Goal: Task Accomplishment & Management: Complete application form

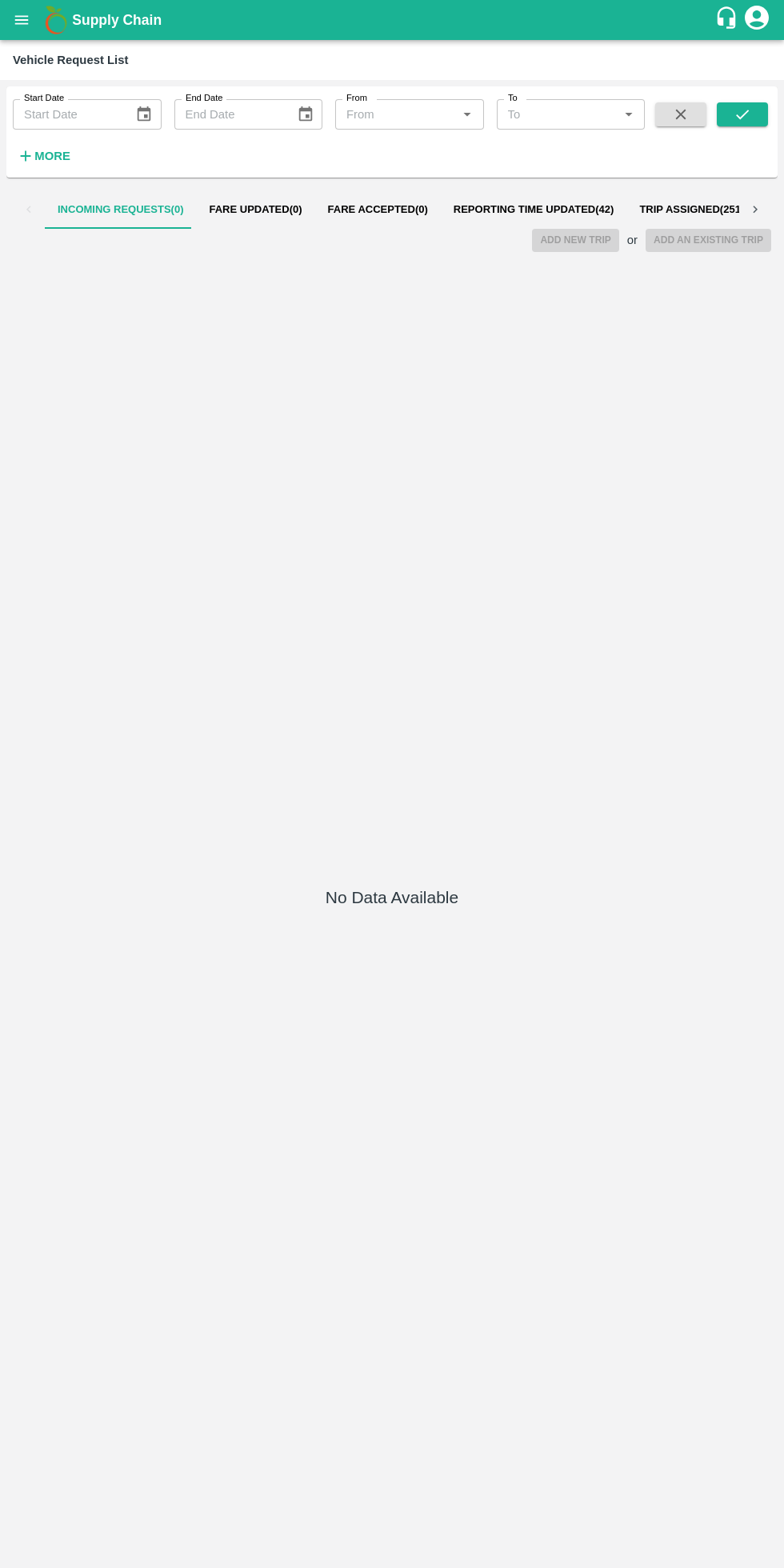
click at [560, 210] on span "Reporting Time Updated ( 42 )" at bounding box center [534, 209] width 161 height 13
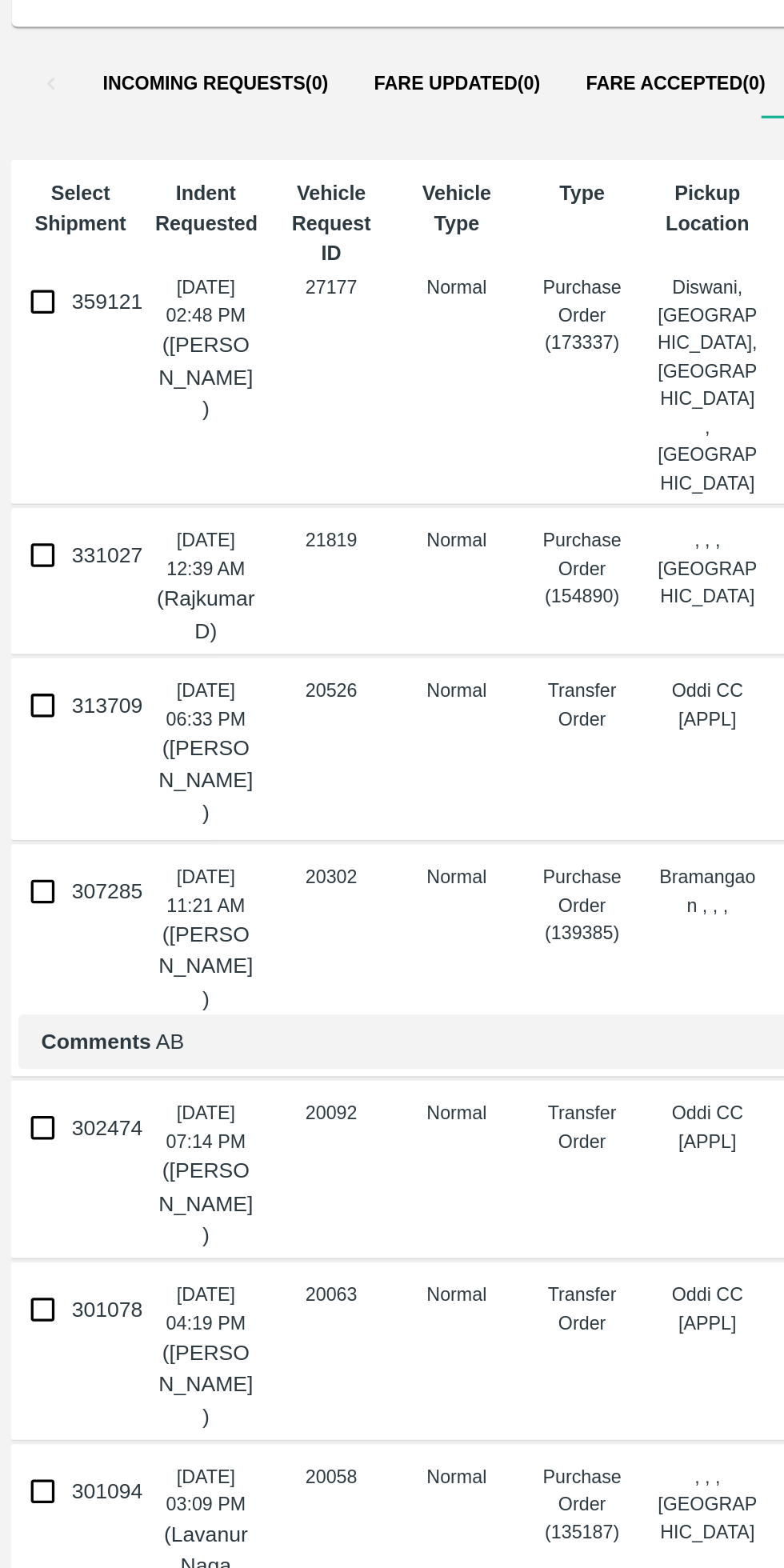
click at [29, 330] on input "359121" at bounding box center [24, 331] width 32 height 32
checkbox input "true"
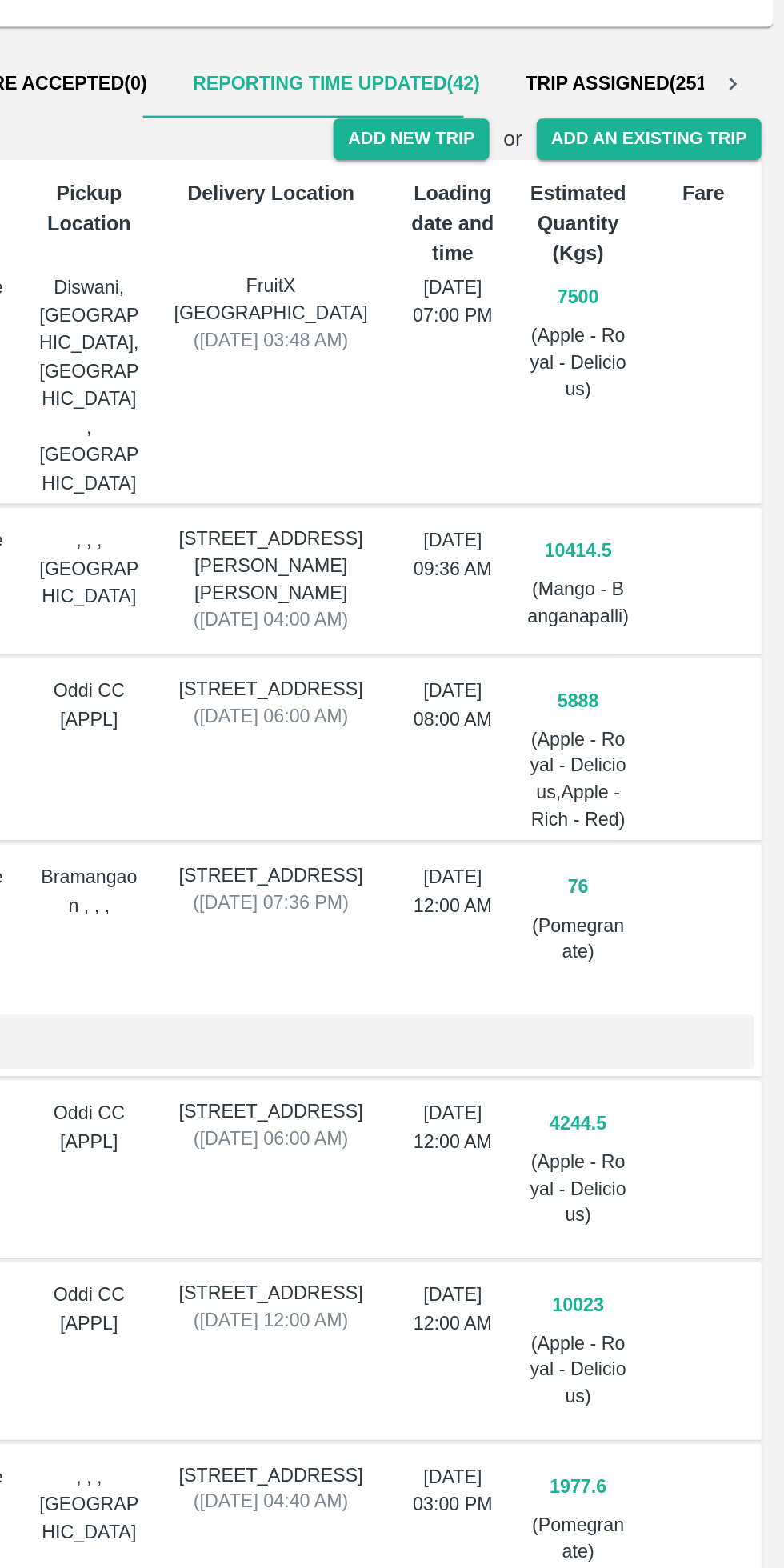
click at [586, 238] on button "Add New Trip" at bounding box center [575, 240] width 87 height 23
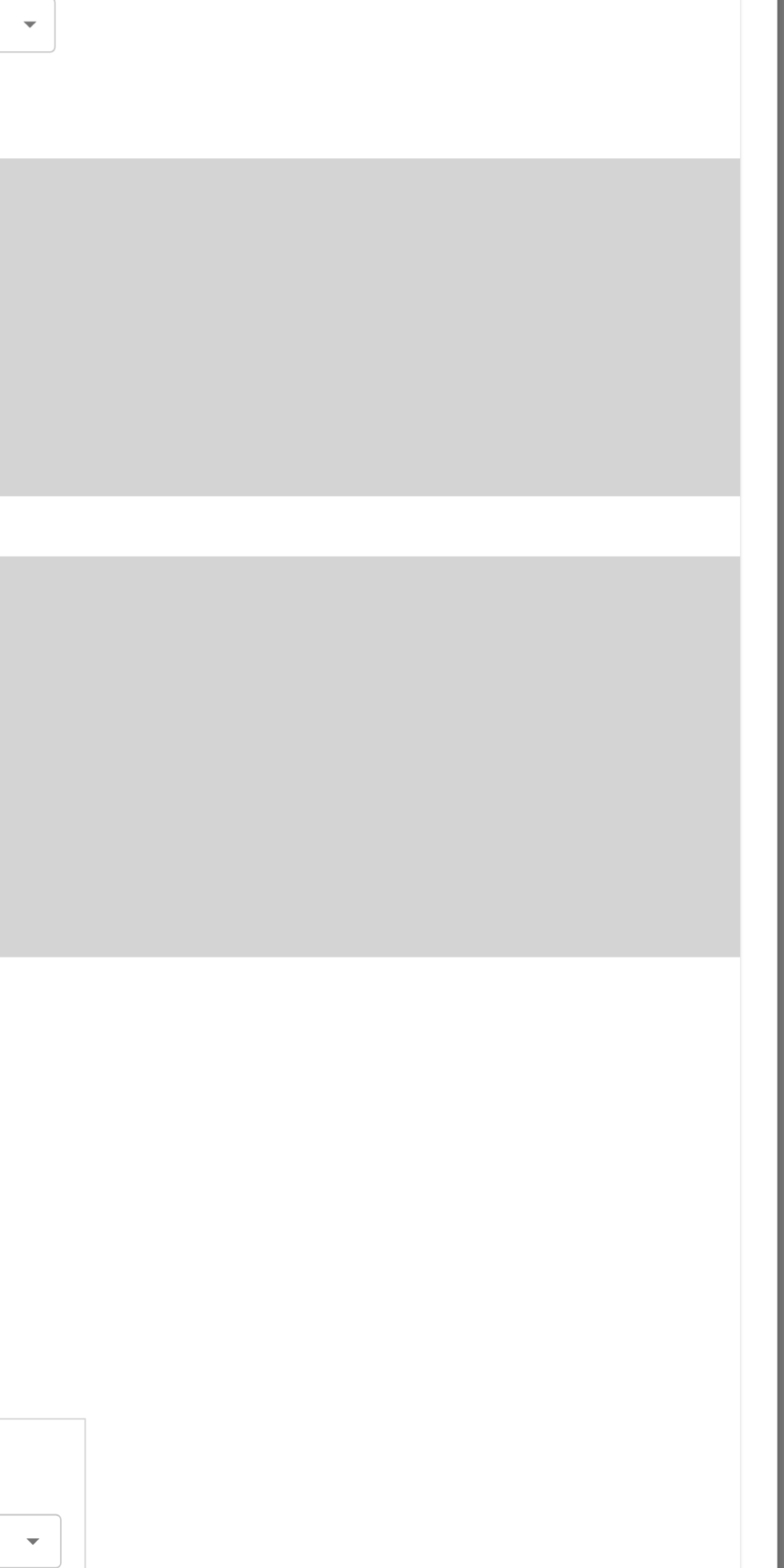
type input "7500"
type input "Normal"
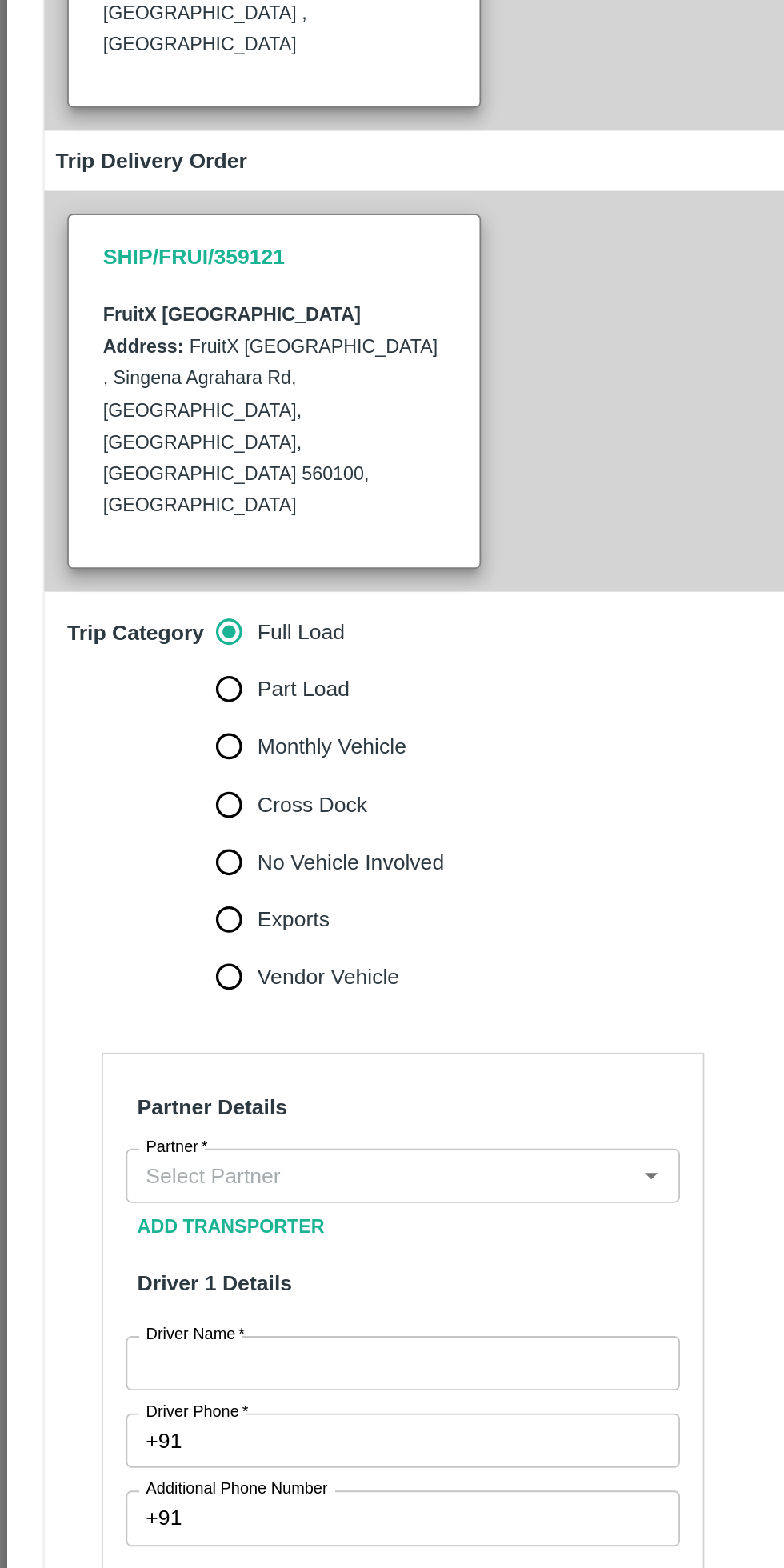
scroll to position [39, 0]
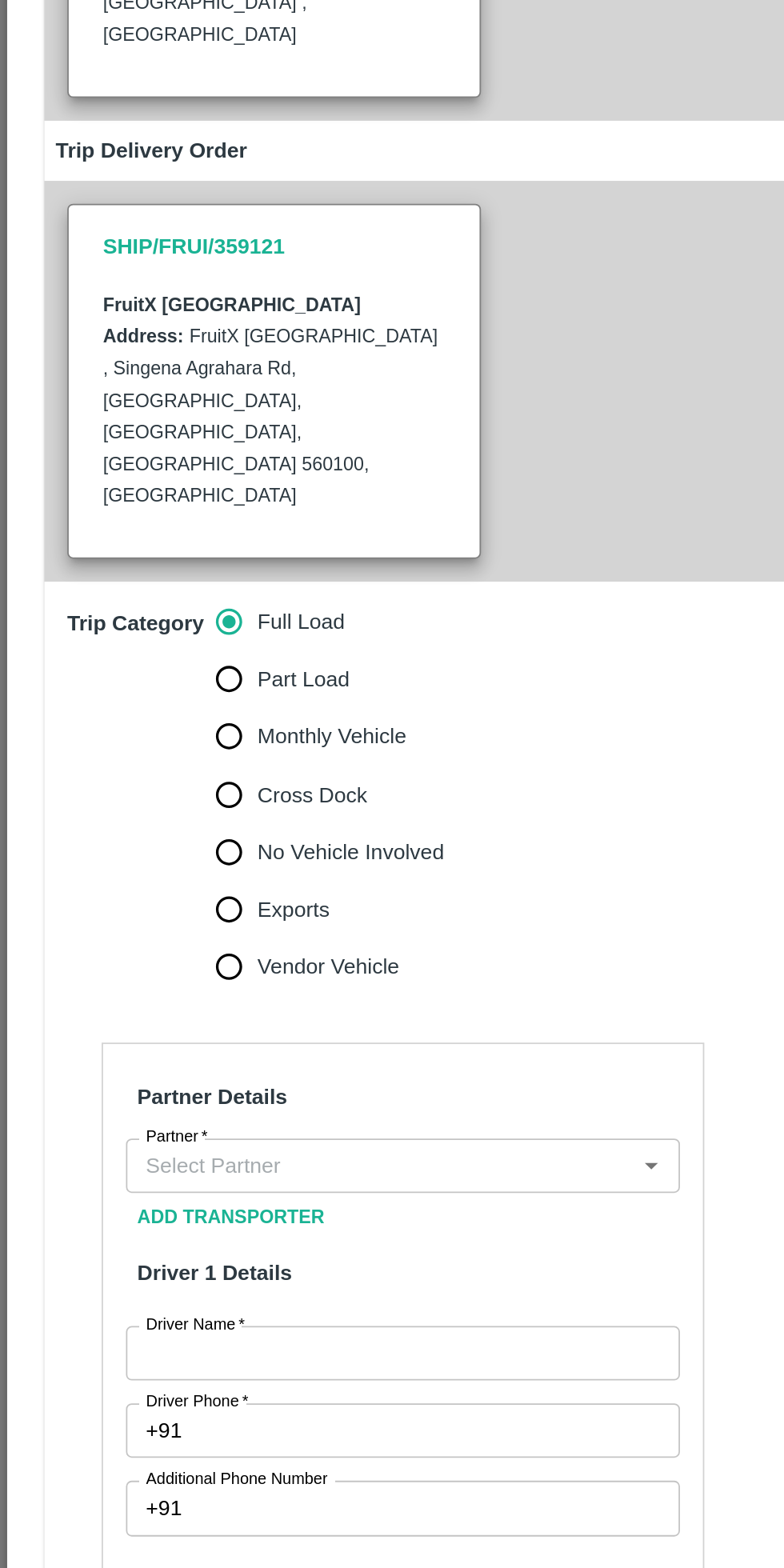
click at [187, 974] on input "Partner   *" at bounding box center [212, 984] width 274 height 21
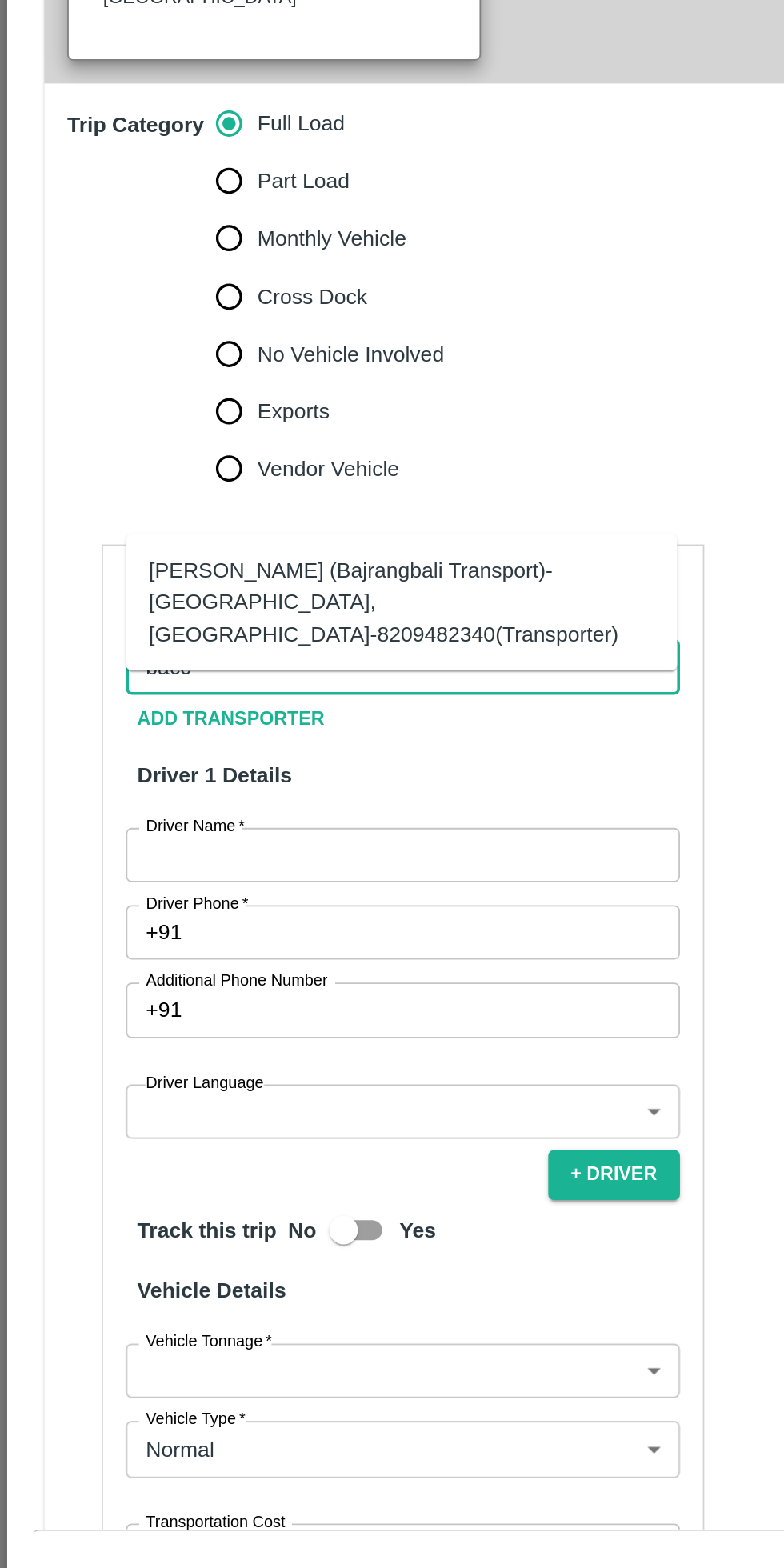
click at [217, 937] on div "[PERSON_NAME] (Bajrangbali Transport)-[GEOGRAPHIC_DATA], [GEOGRAPHIC_DATA]-8209…" at bounding box center [225, 948] width 283 height 54
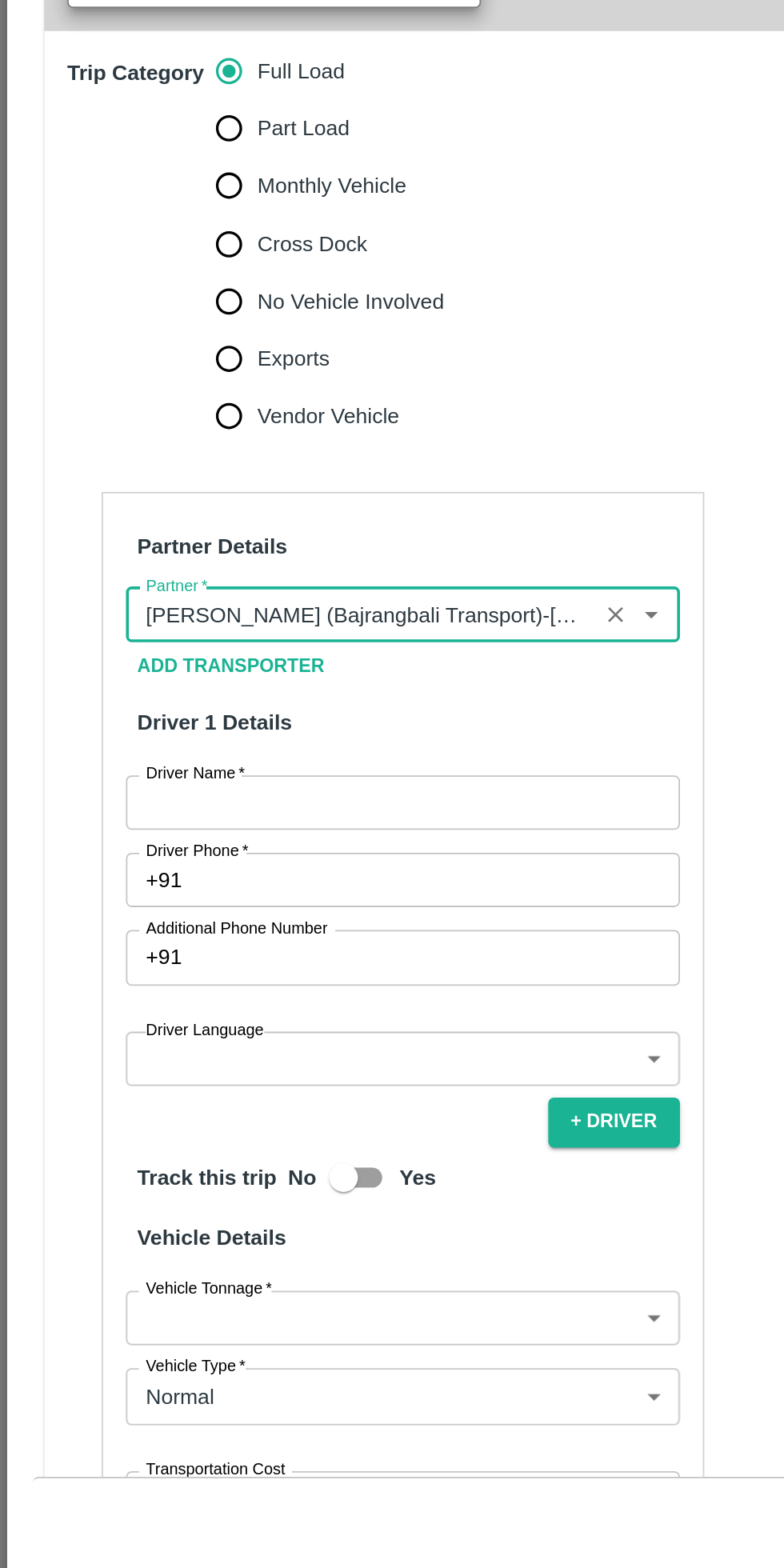
type input "[PERSON_NAME] (Bajrangbali Transport)-[GEOGRAPHIC_DATA], [GEOGRAPHIC_DATA]-8209…"
click at [241, 1075] on input "Driver Name   *" at bounding box center [225, 1089] width 309 height 31
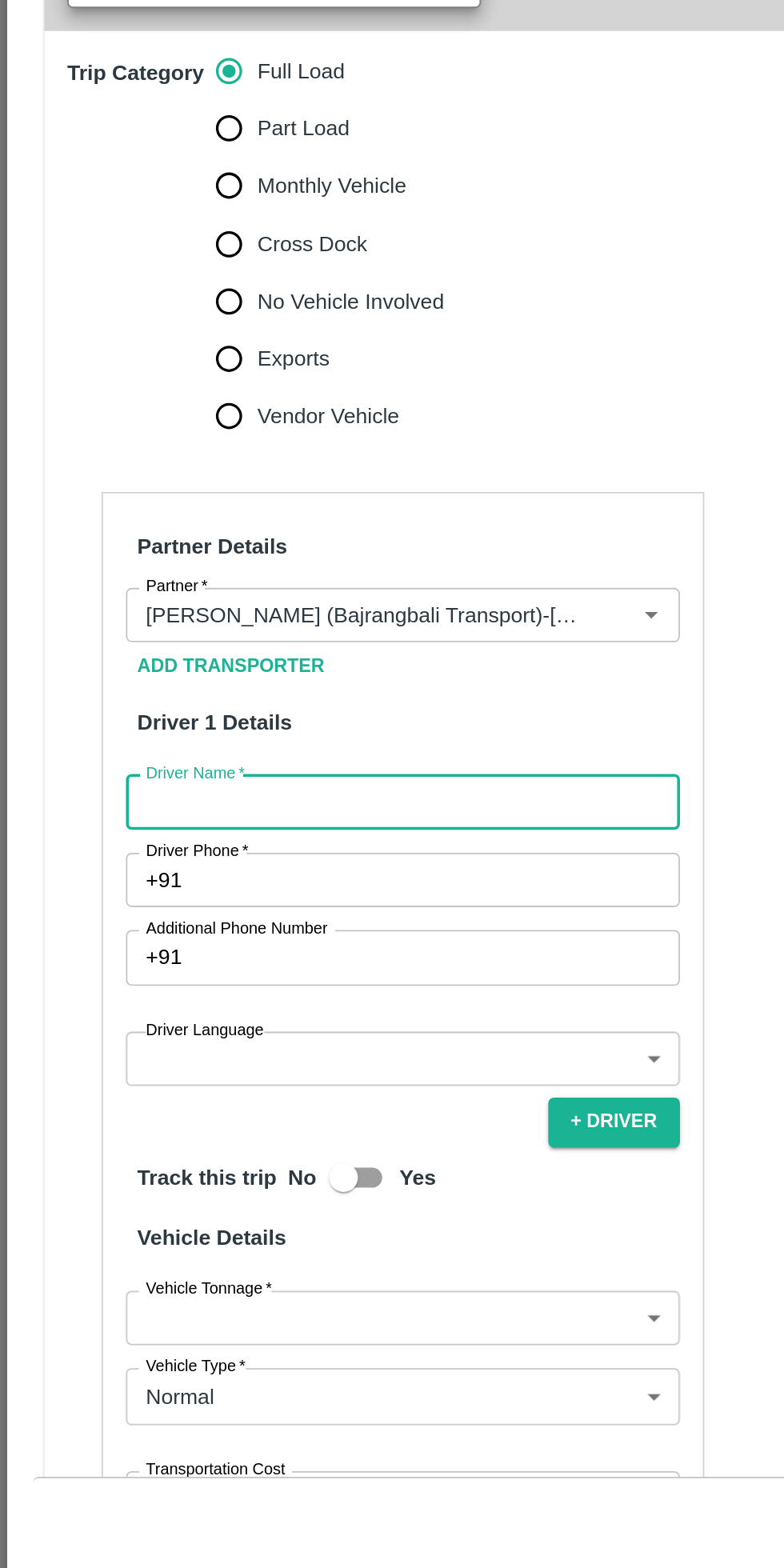
type input "Rahul"
click at [202, 1117] on input "Driver Phone   *" at bounding box center [244, 1132] width 272 height 31
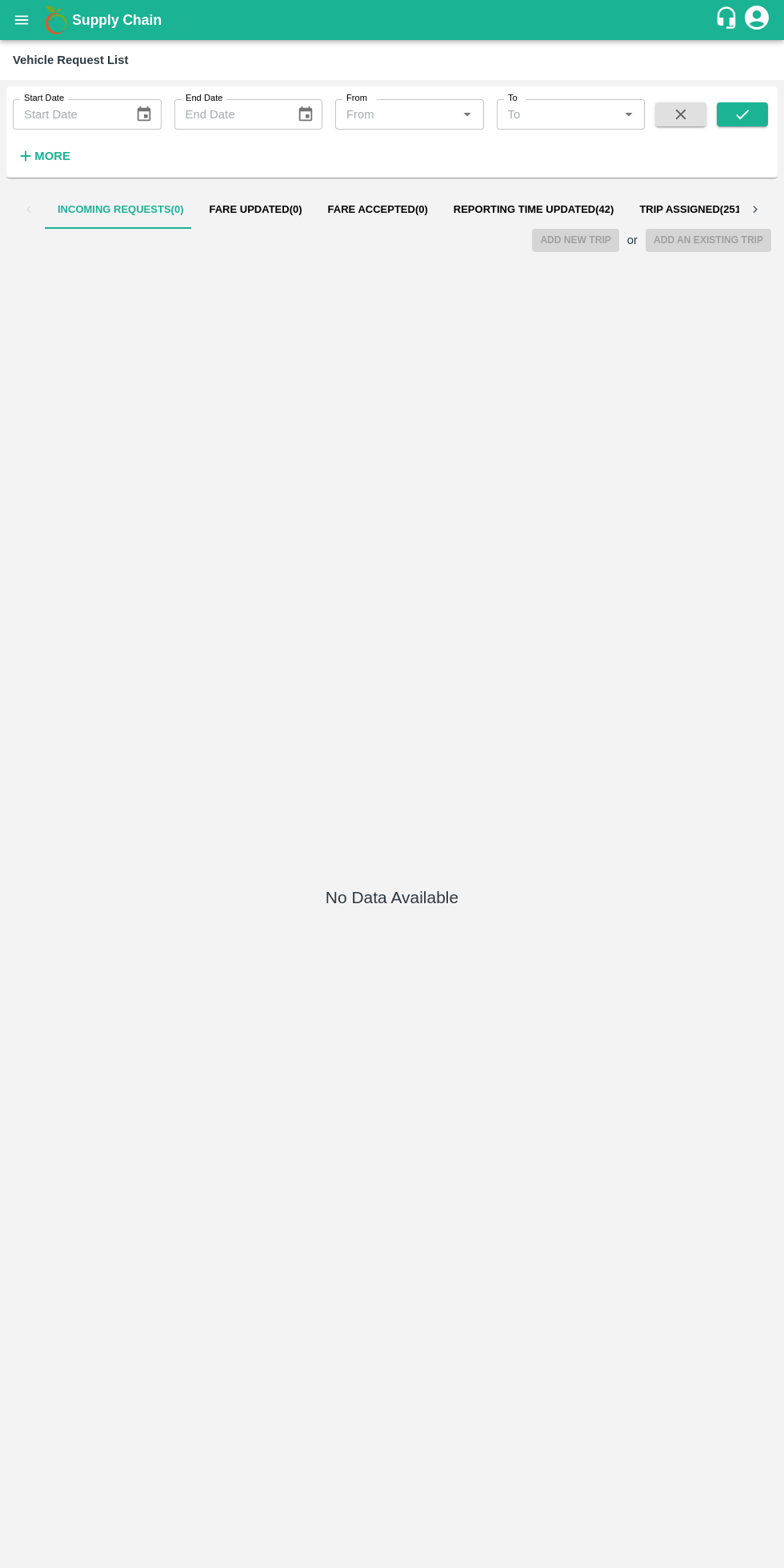
click at [513, 210] on span "Reporting Time Updated ( 42 )" at bounding box center [534, 209] width 161 height 13
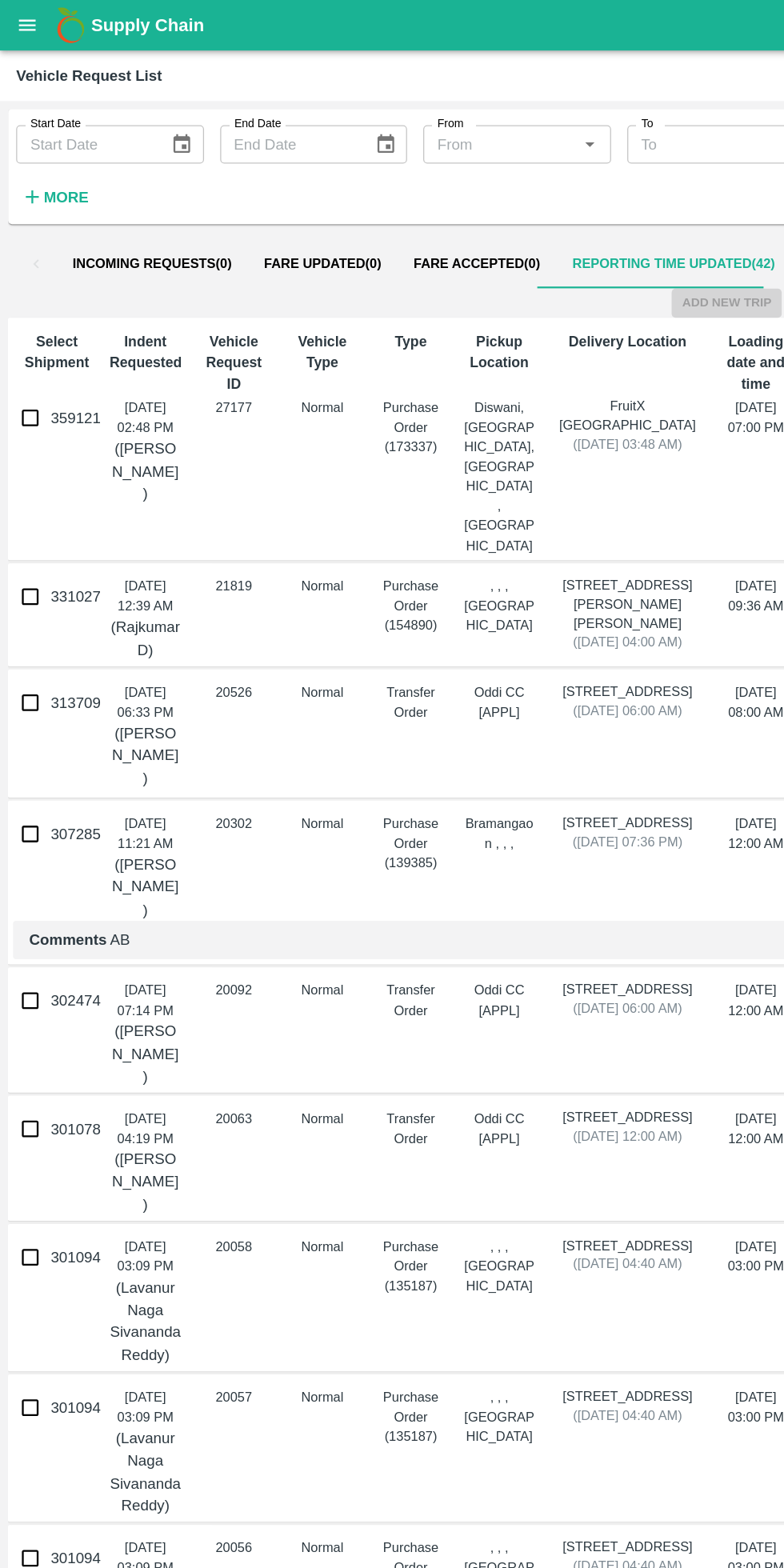
click at [23, 332] on input "359121" at bounding box center [24, 331] width 32 height 32
checkbox input "true"
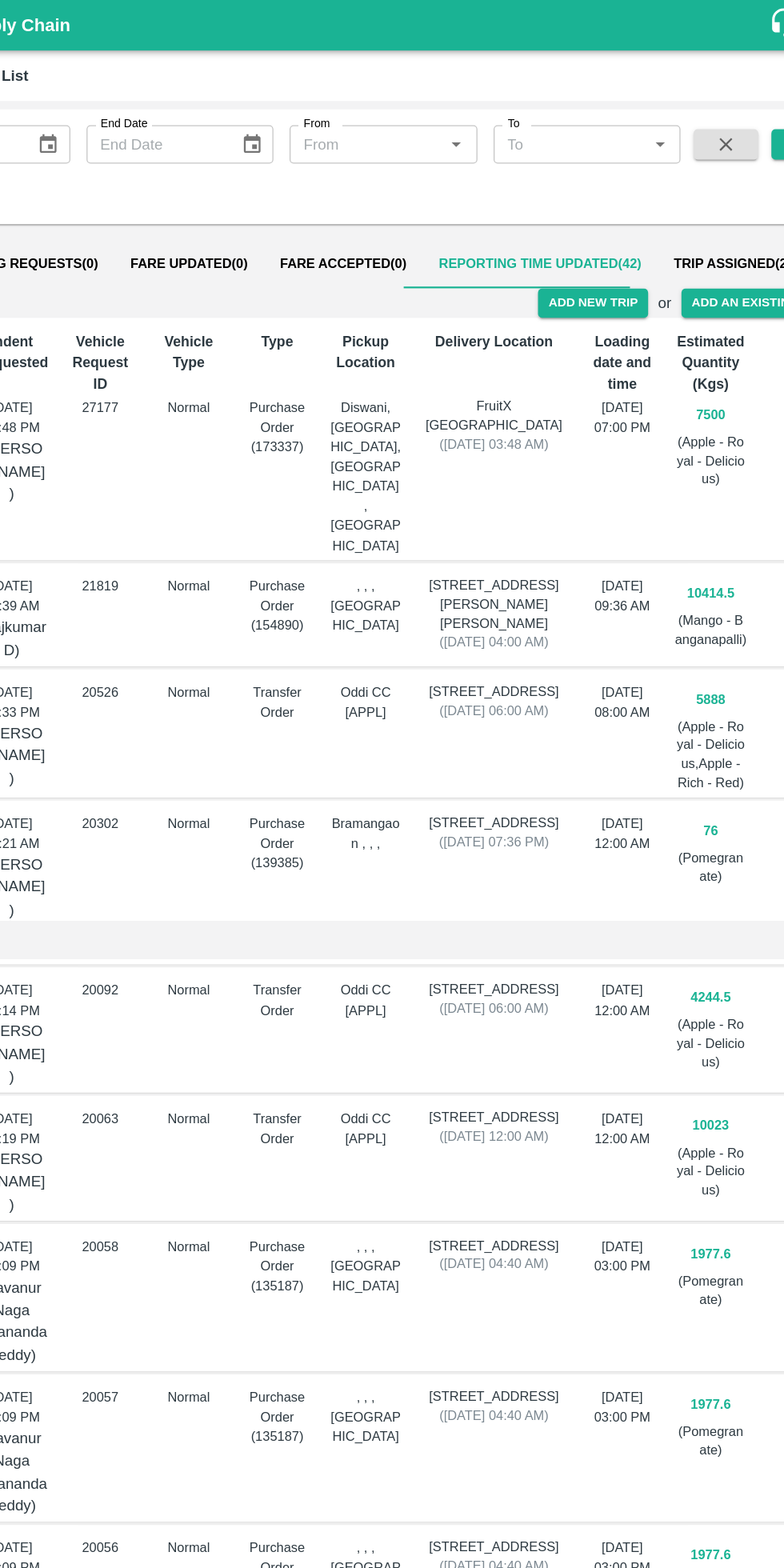
click at [582, 241] on button "Add New Trip" at bounding box center [575, 240] width 87 height 23
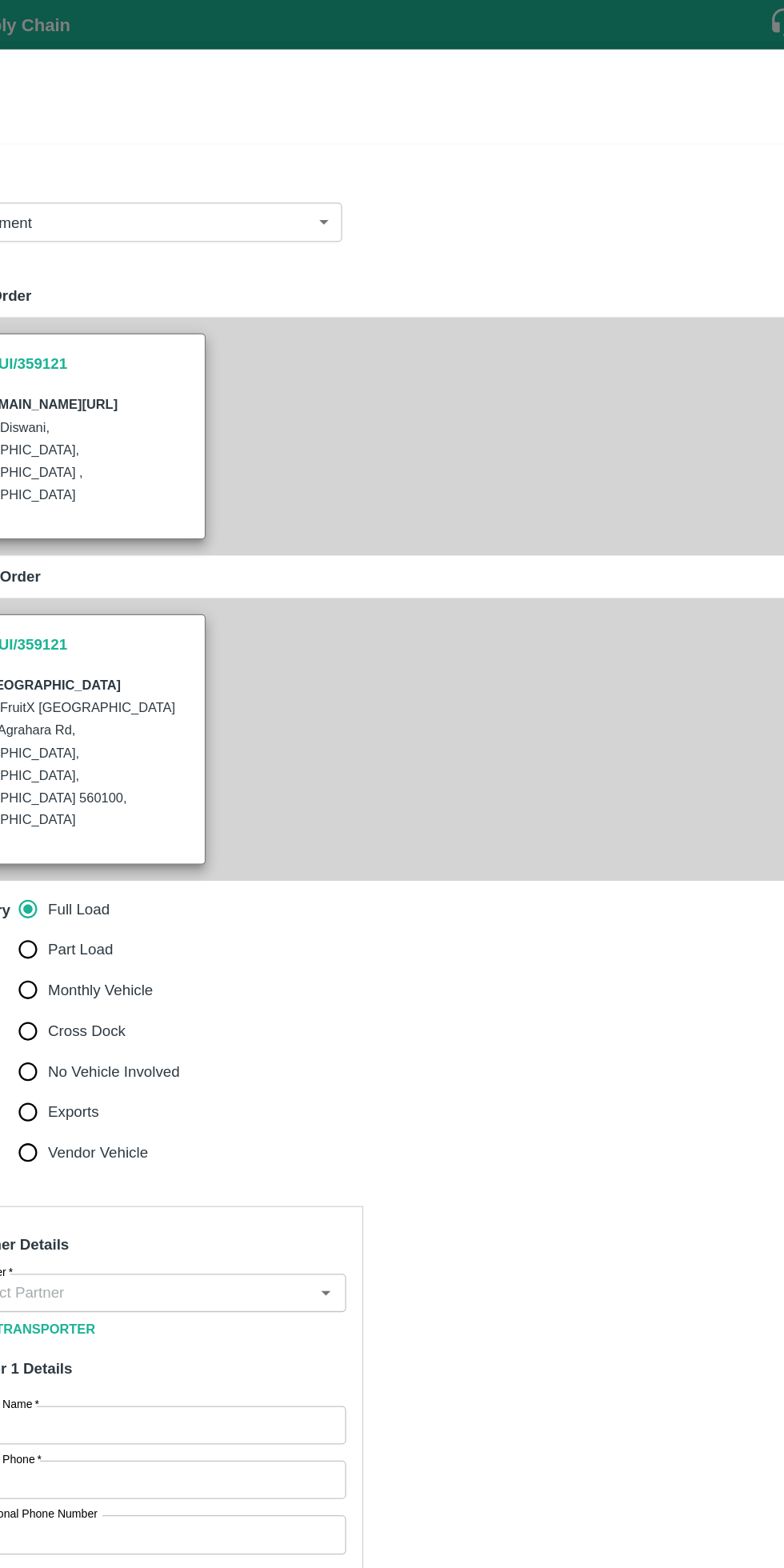
type input "7500"
type input "Normal"
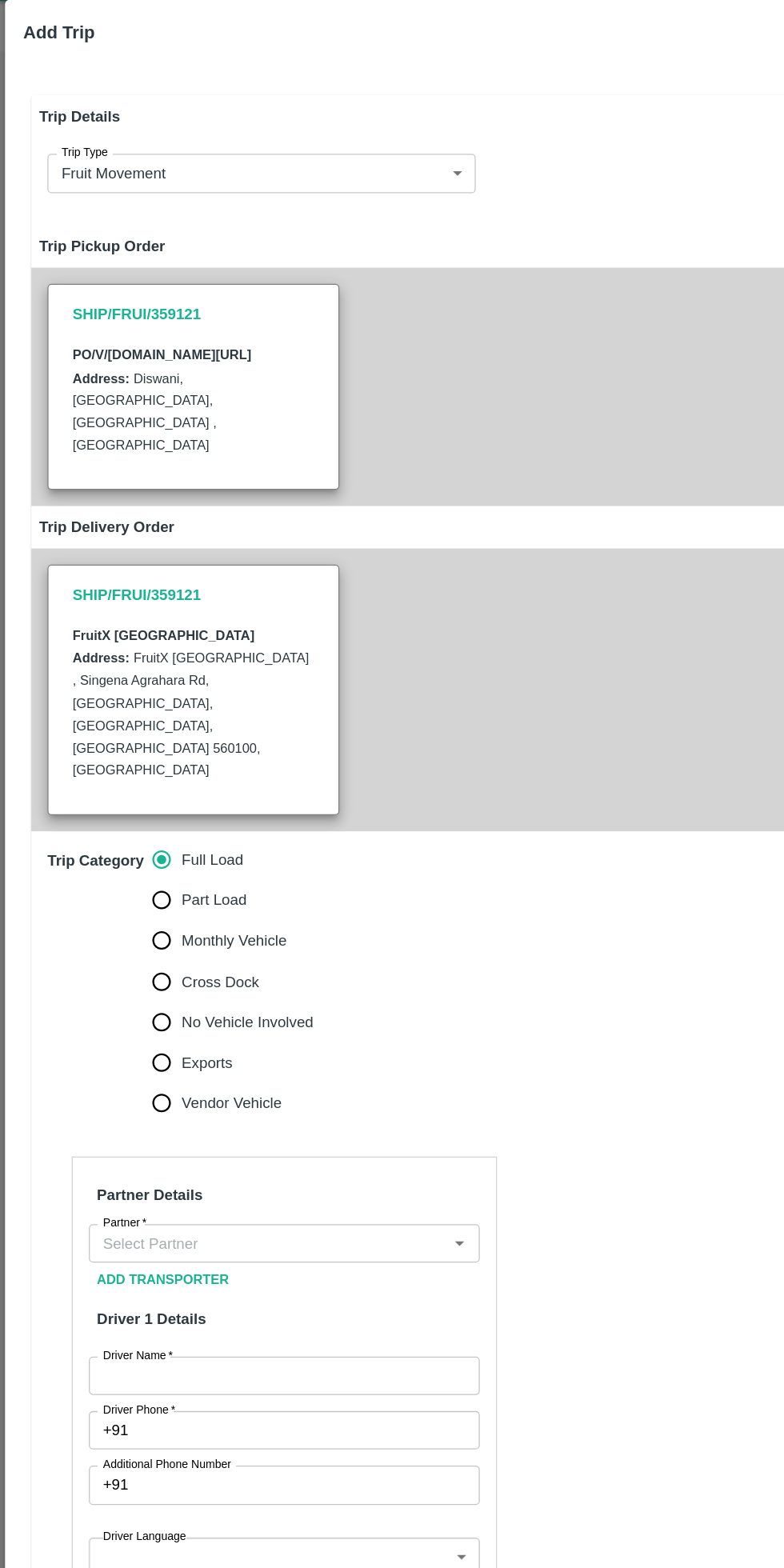
click at [252, 1014] on input "Partner   *" at bounding box center [212, 1024] width 274 height 21
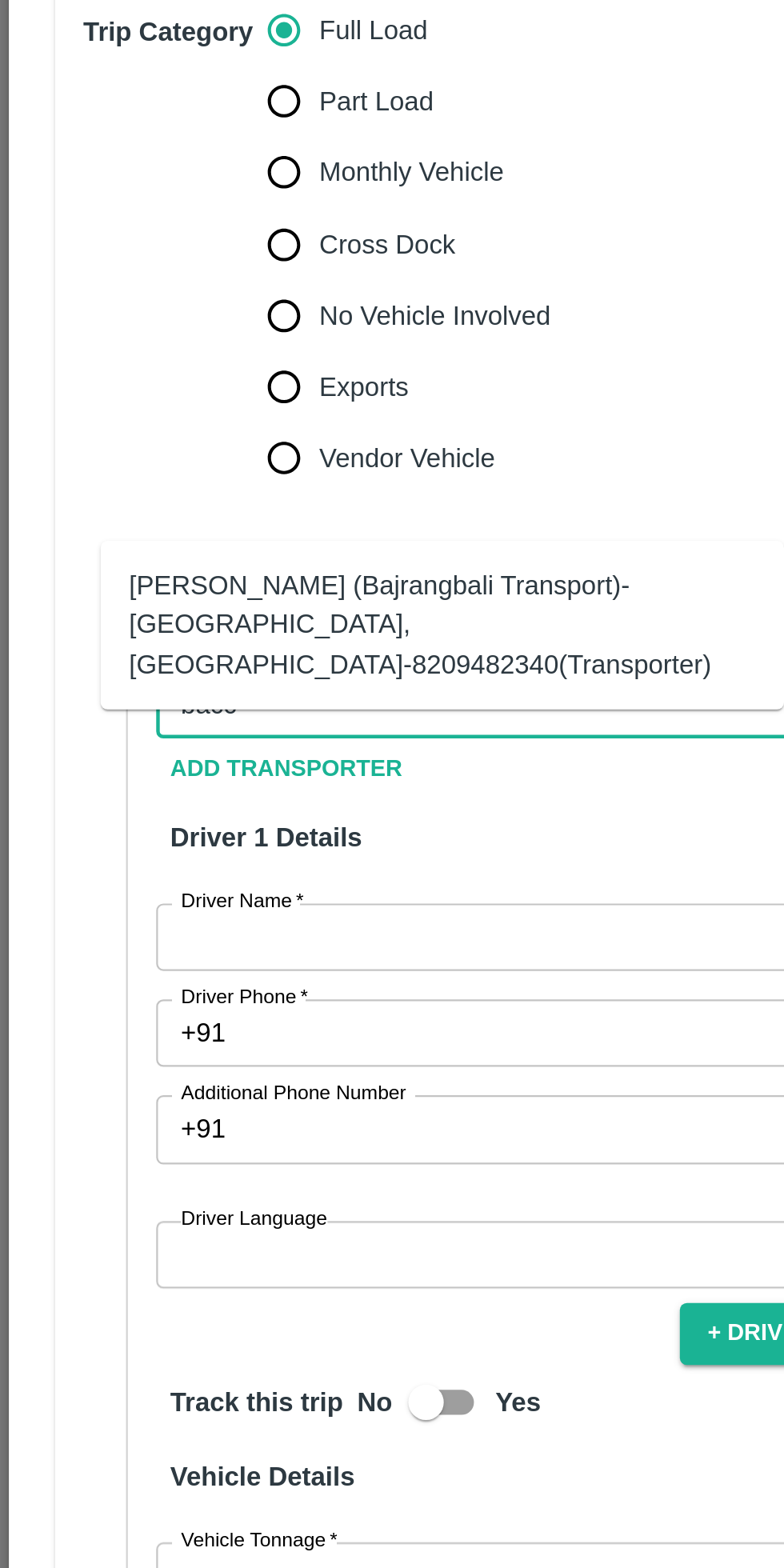
click at [208, 977] on div "[PERSON_NAME] (Bajrangbali Transport)-[GEOGRAPHIC_DATA], [GEOGRAPHIC_DATA]-8209…" at bounding box center [200, 988] width 283 height 54
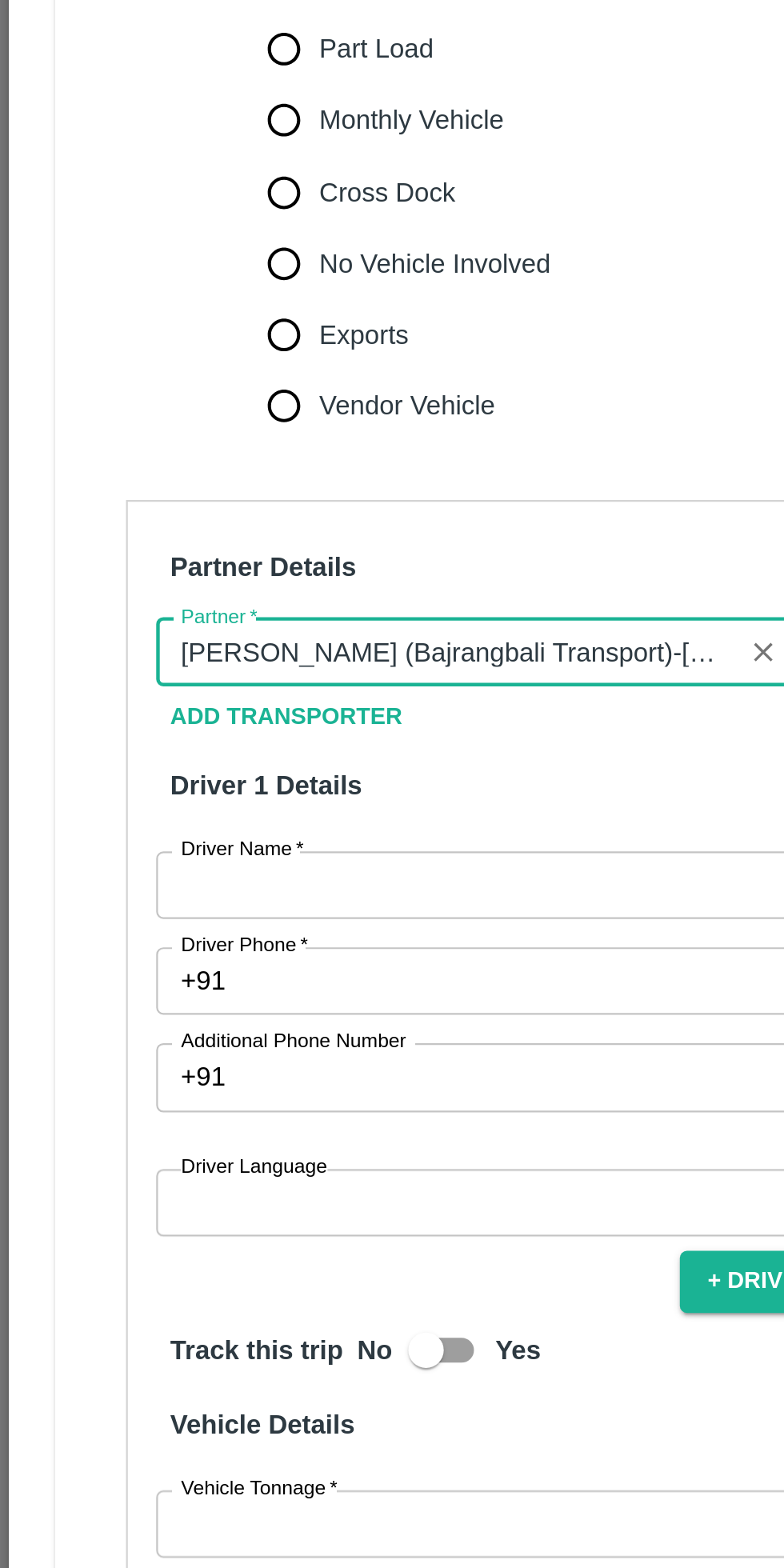
type input "[PERSON_NAME] (Bajrangbali Transport)-[GEOGRAPHIC_DATA], [GEOGRAPHIC_DATA]-8209…"
click at [194, 1113] on input "Driver Name   *" at bounding box center [225, 1128] width 309 height 31
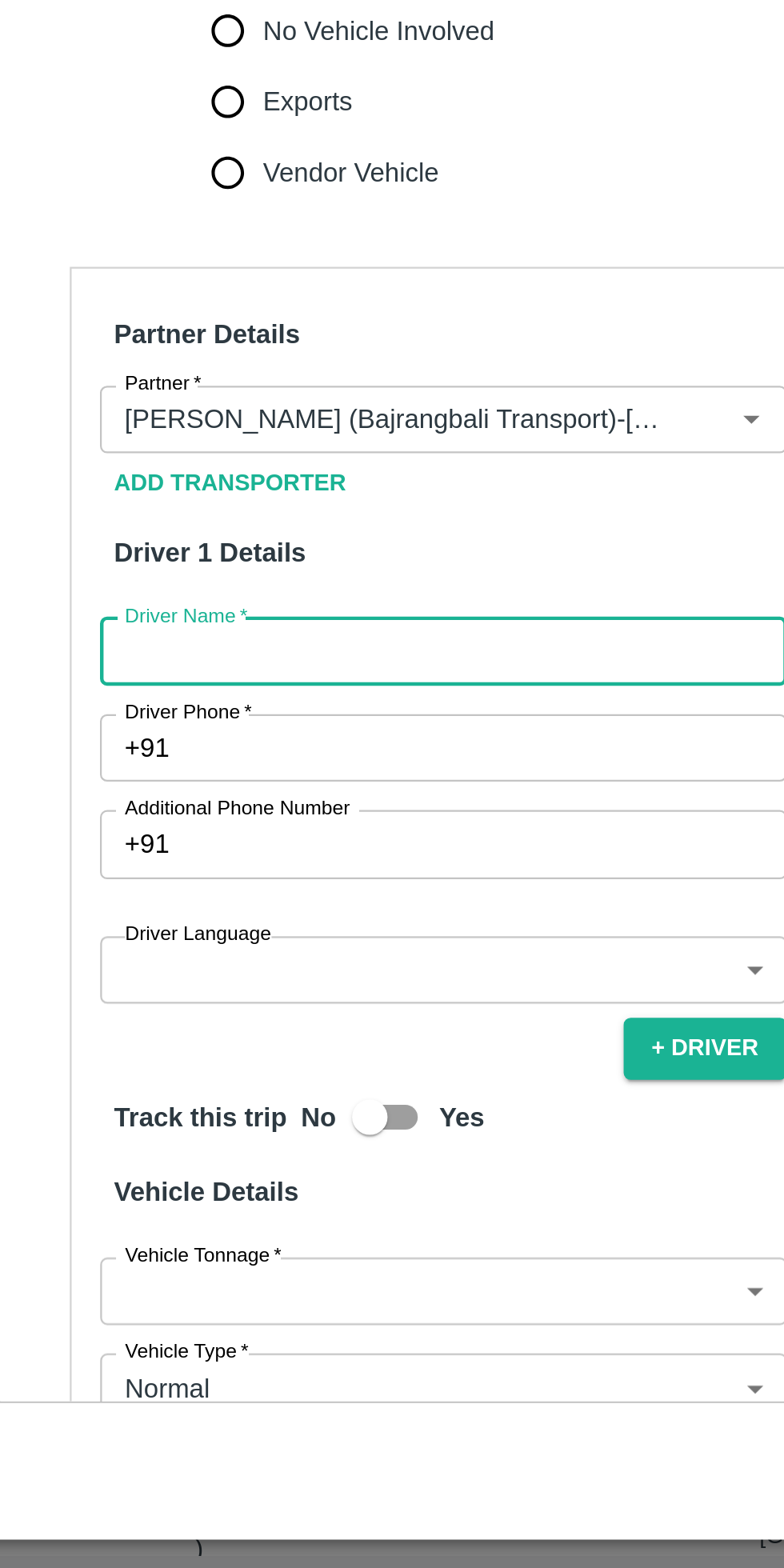
type input "Rahul"
click at [206, 1156] on input "Driver Phone   *" at bounding box center [244, 1171] width 272 height 31
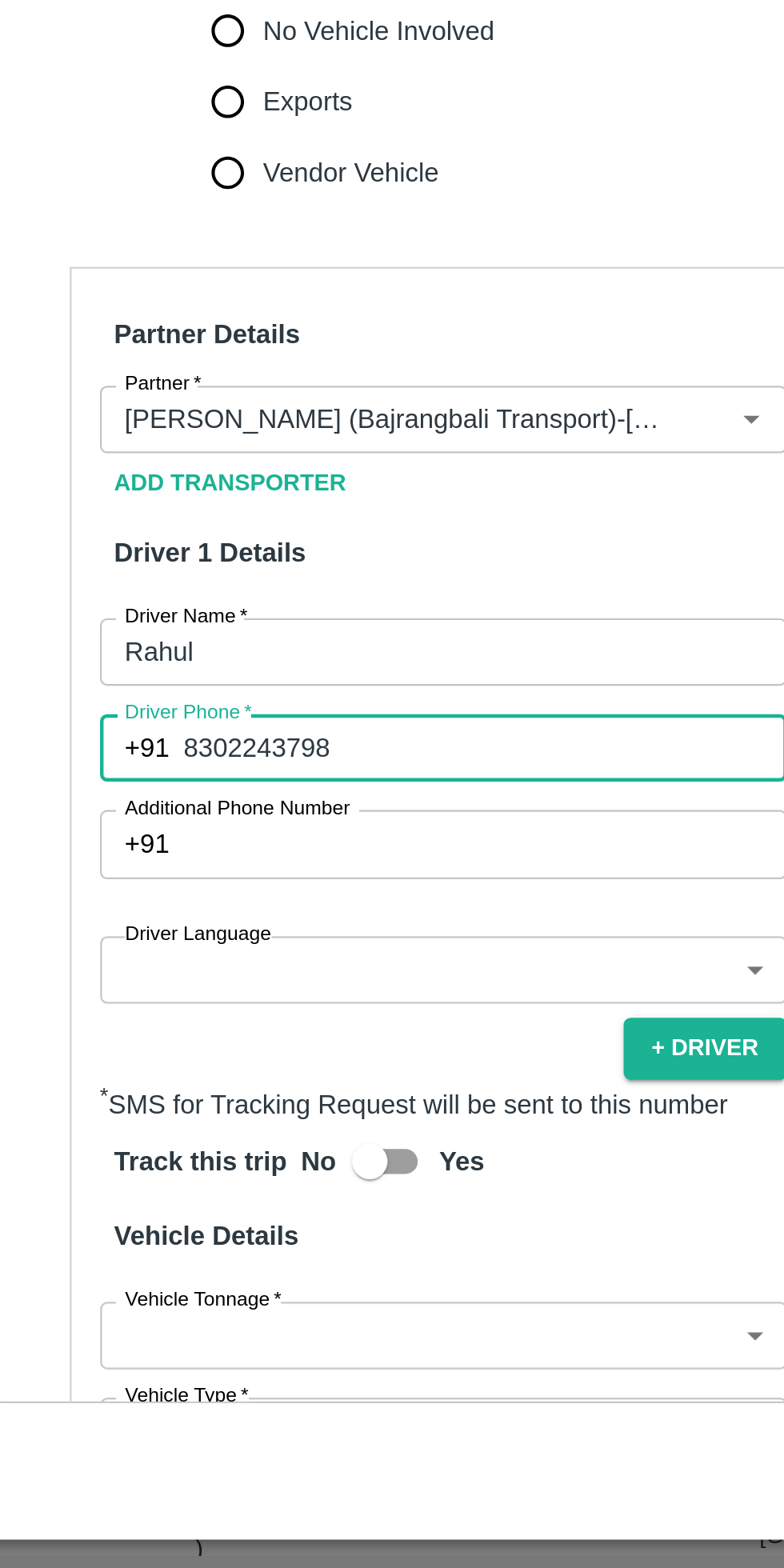
type input "8302243798"
click at [192, 1180] on body "Supply Chain Vehicle Request List Start Date Start Date End Date End Date From …" at bounding box center [392, 784] width 784 height 1568
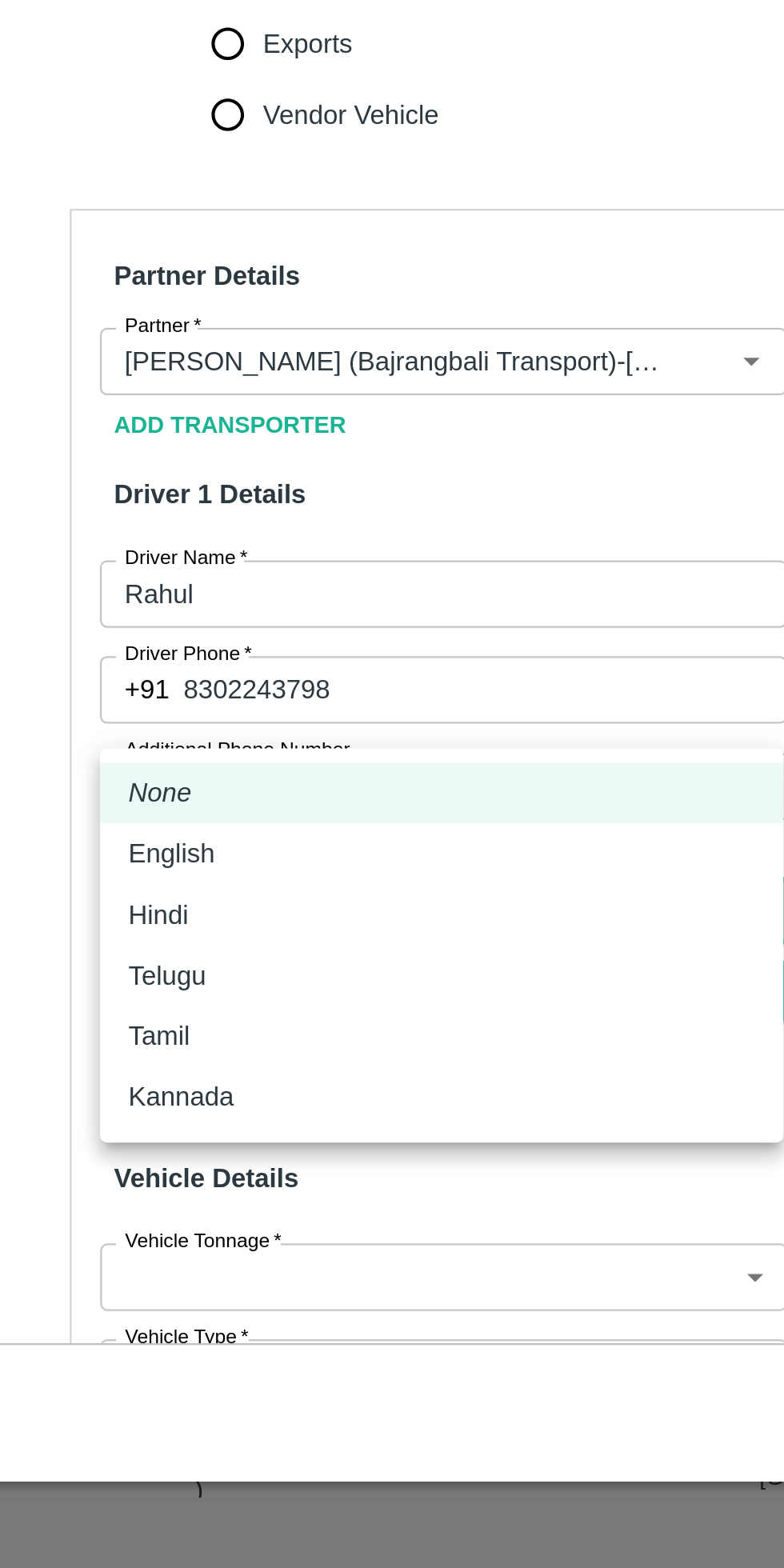
click at [126, 1272] on div "Hindi" at bounding box center [225, 1274] width 283 height 18
type input "hi"
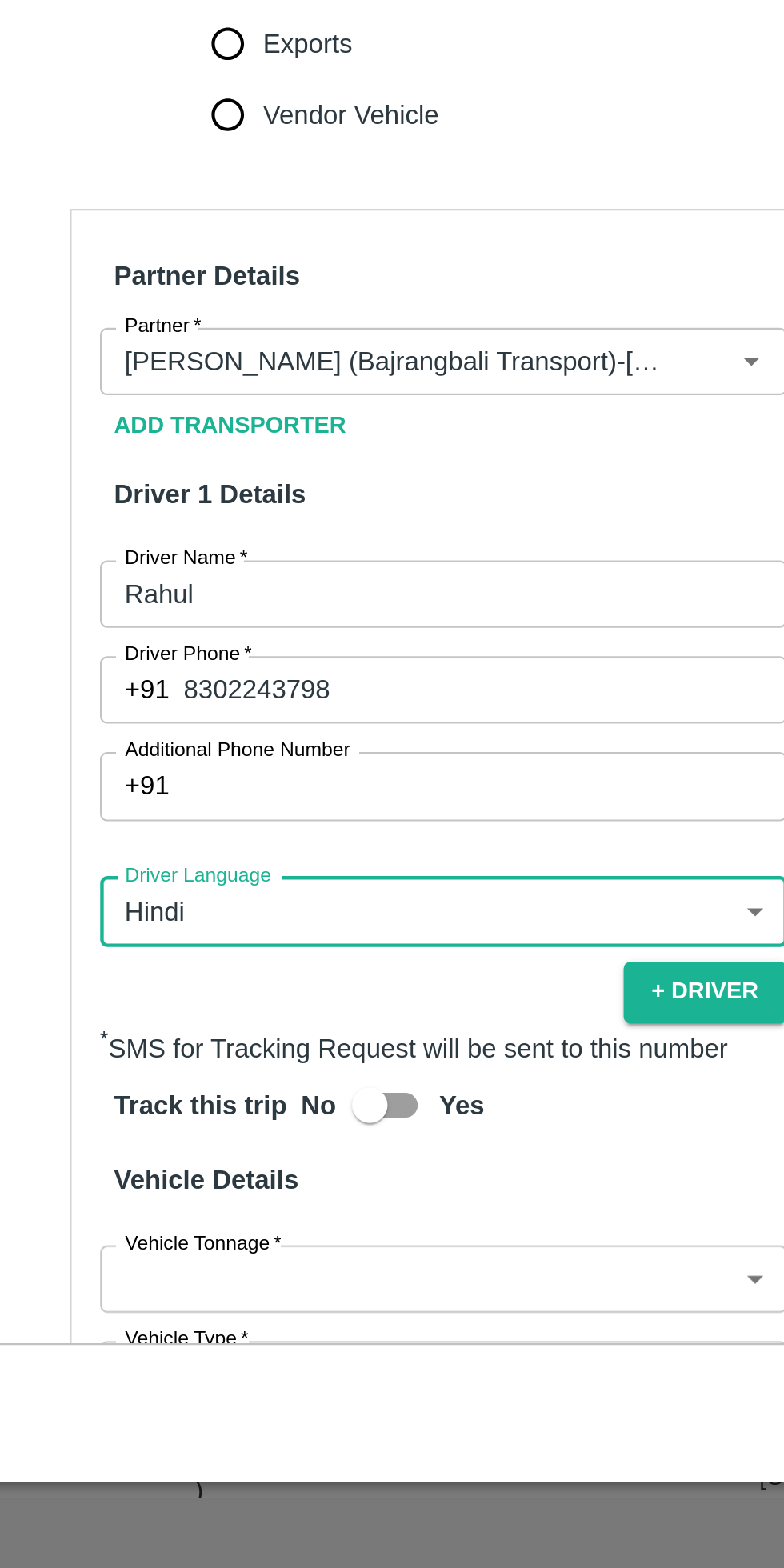
click at [188, 1351] on body "Supply Chain Vehicle Request List Start Date Start Date End Date End Date From …" at bounding box center [392, 784] width 784 height 1568
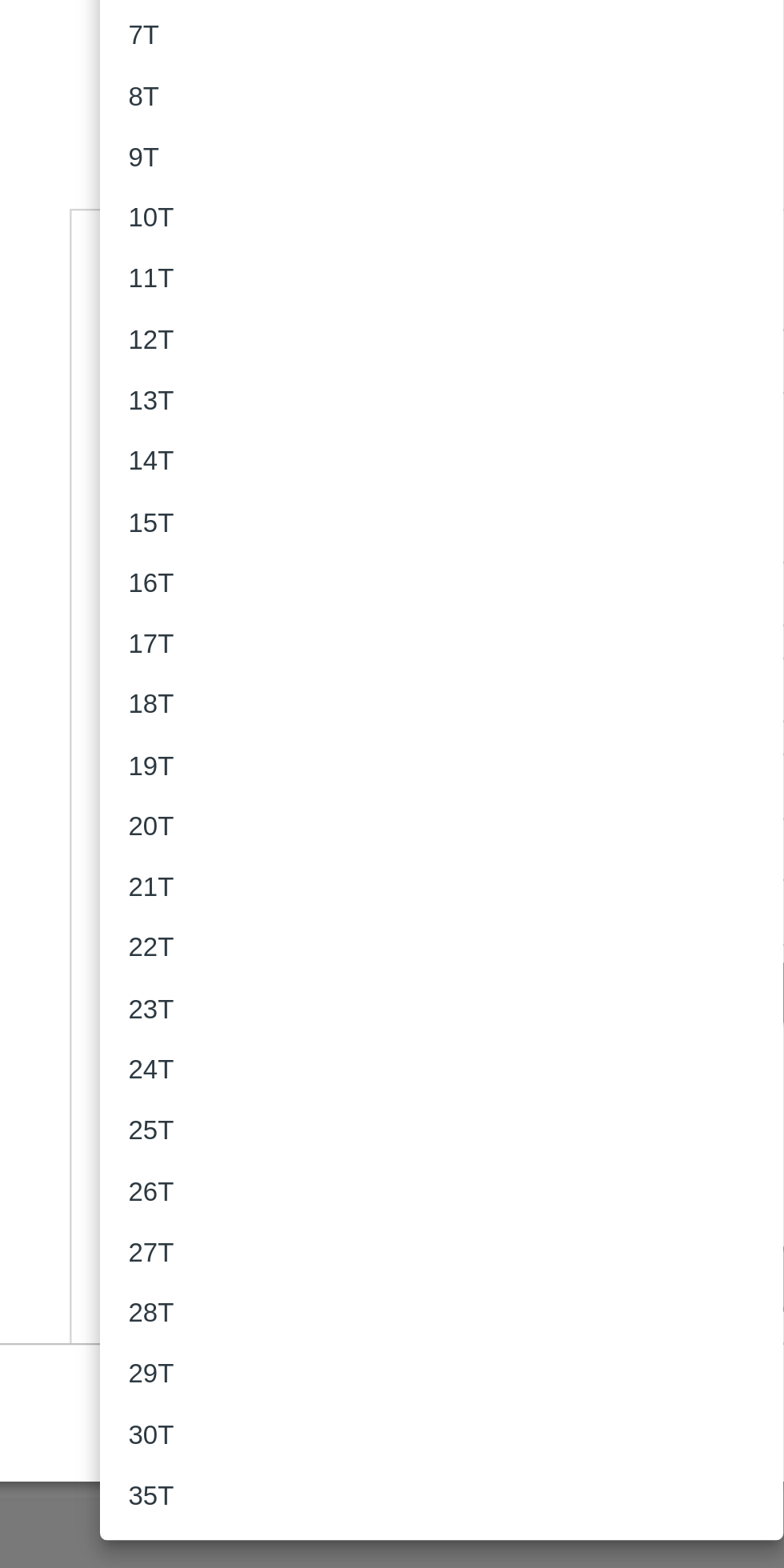
click at [102, 1039] on p "13T" at bounding box center [94, 1042] width 21 height 18
type input "13000"
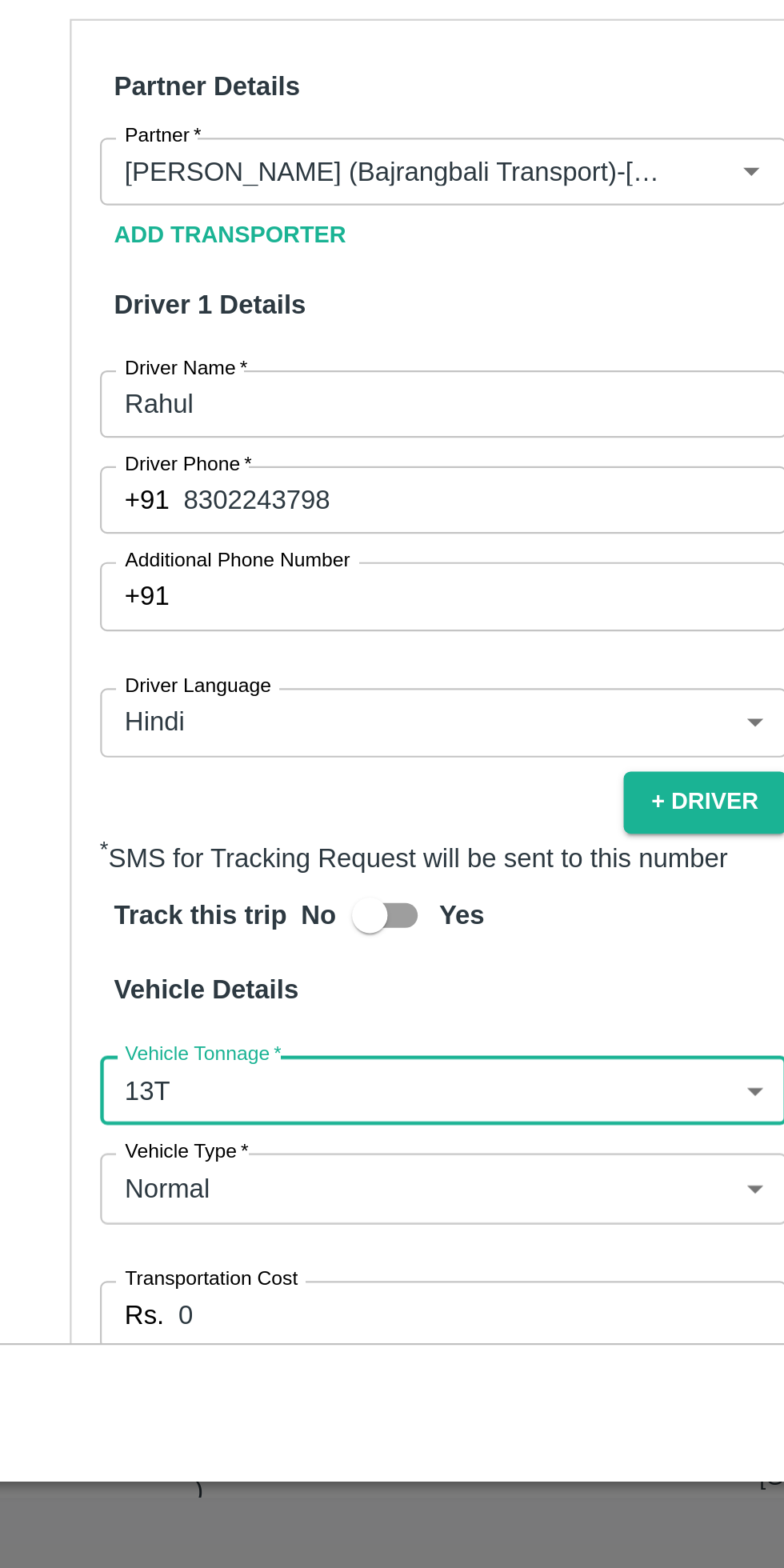
scroll to position [88, 0]
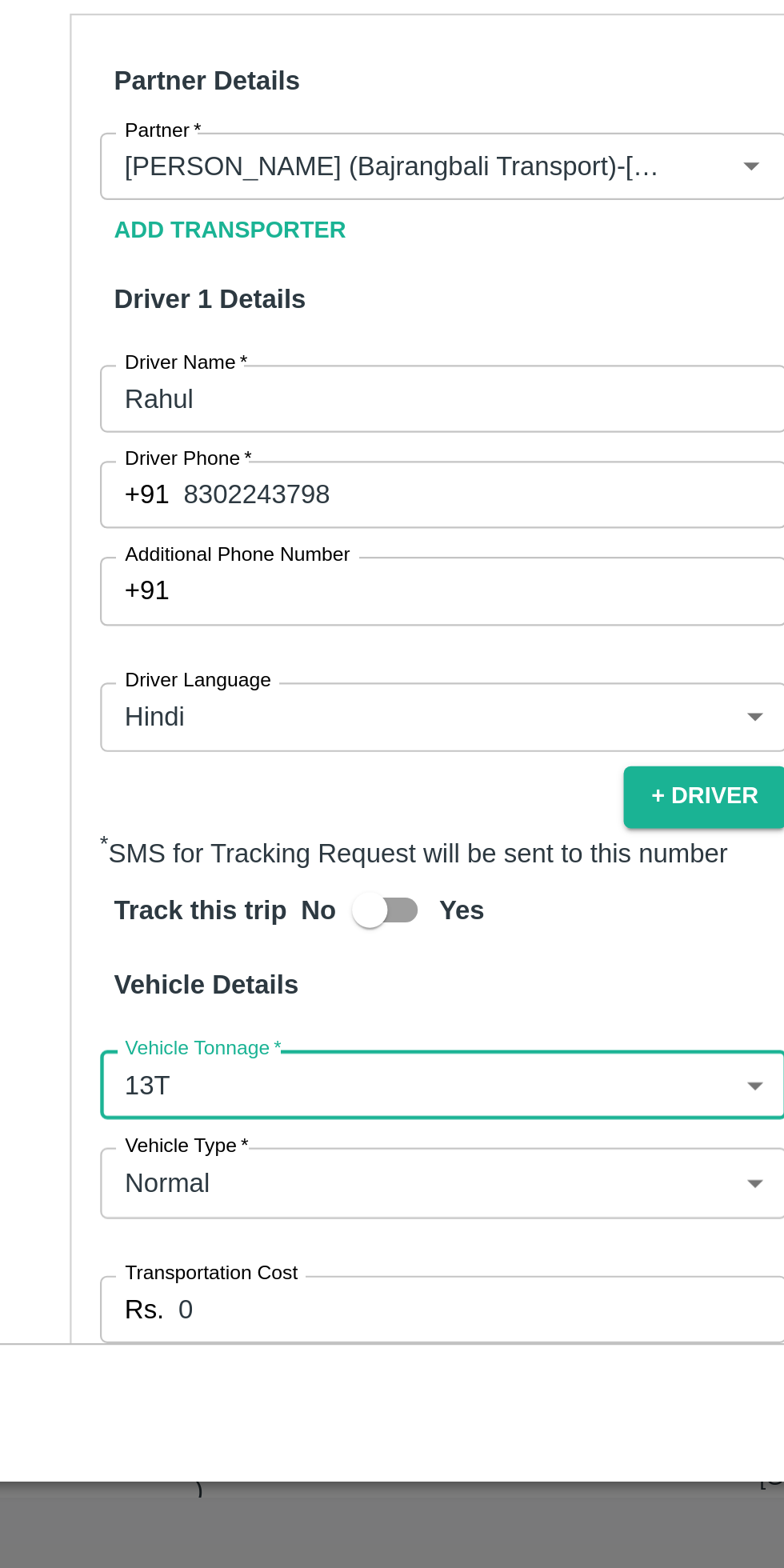
click at [182, 1436] on input "0" at bounding box center [243, 1451] width 275 height 31
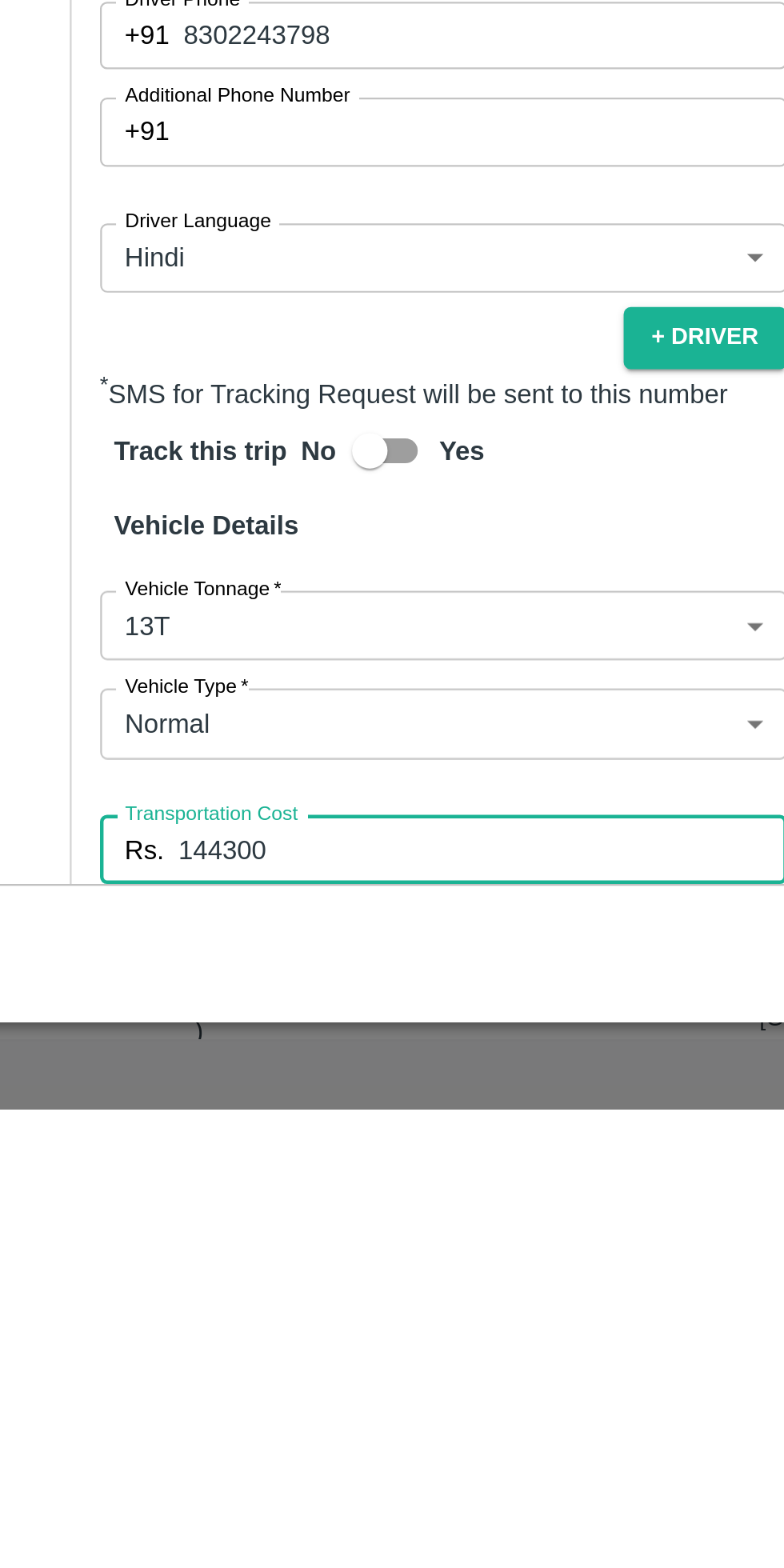
type input "144300"
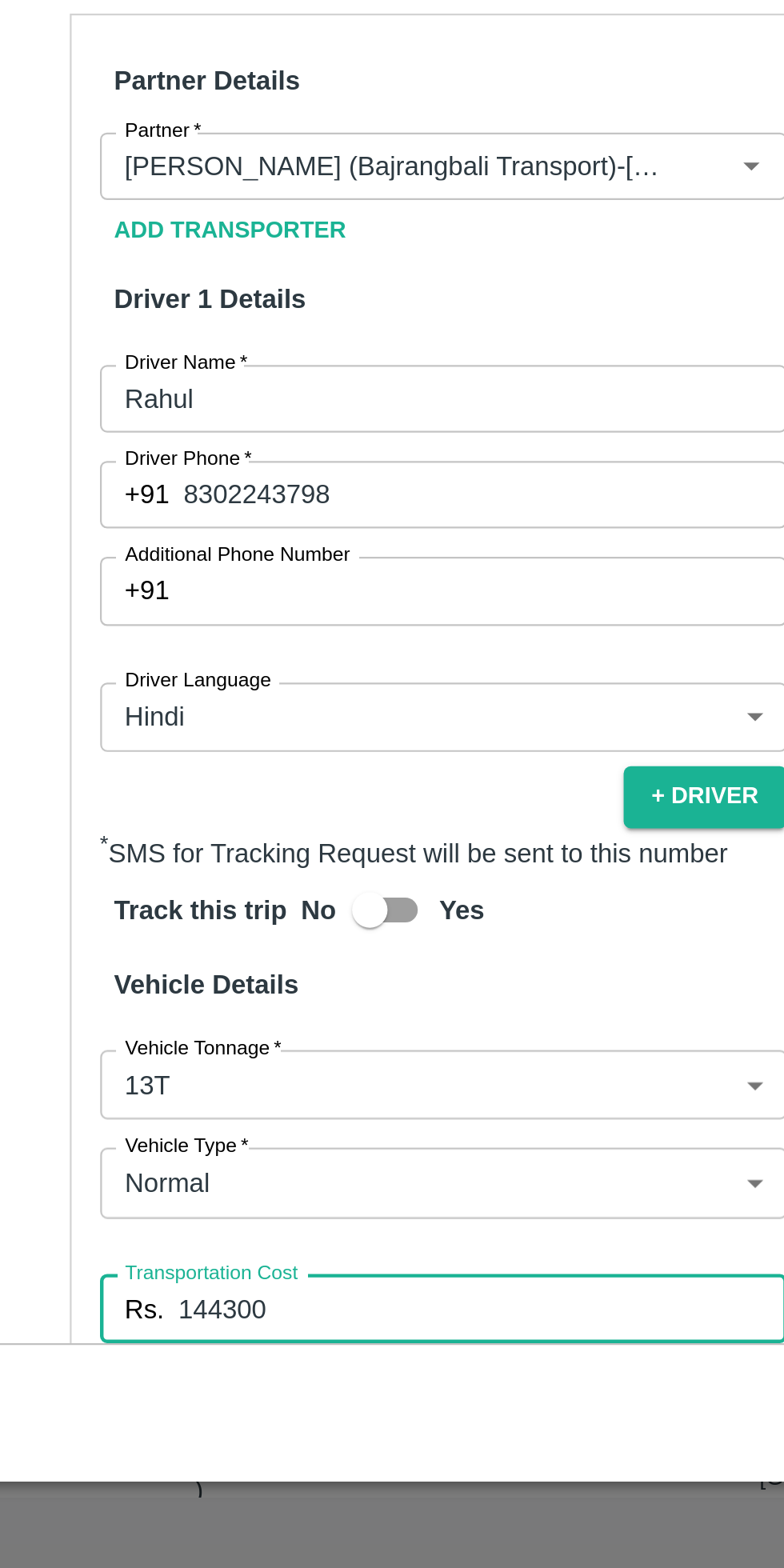
click at [191, 1287] on h6 "Vehicle Details" at bounding box center [225, 1304] width 309 height 34
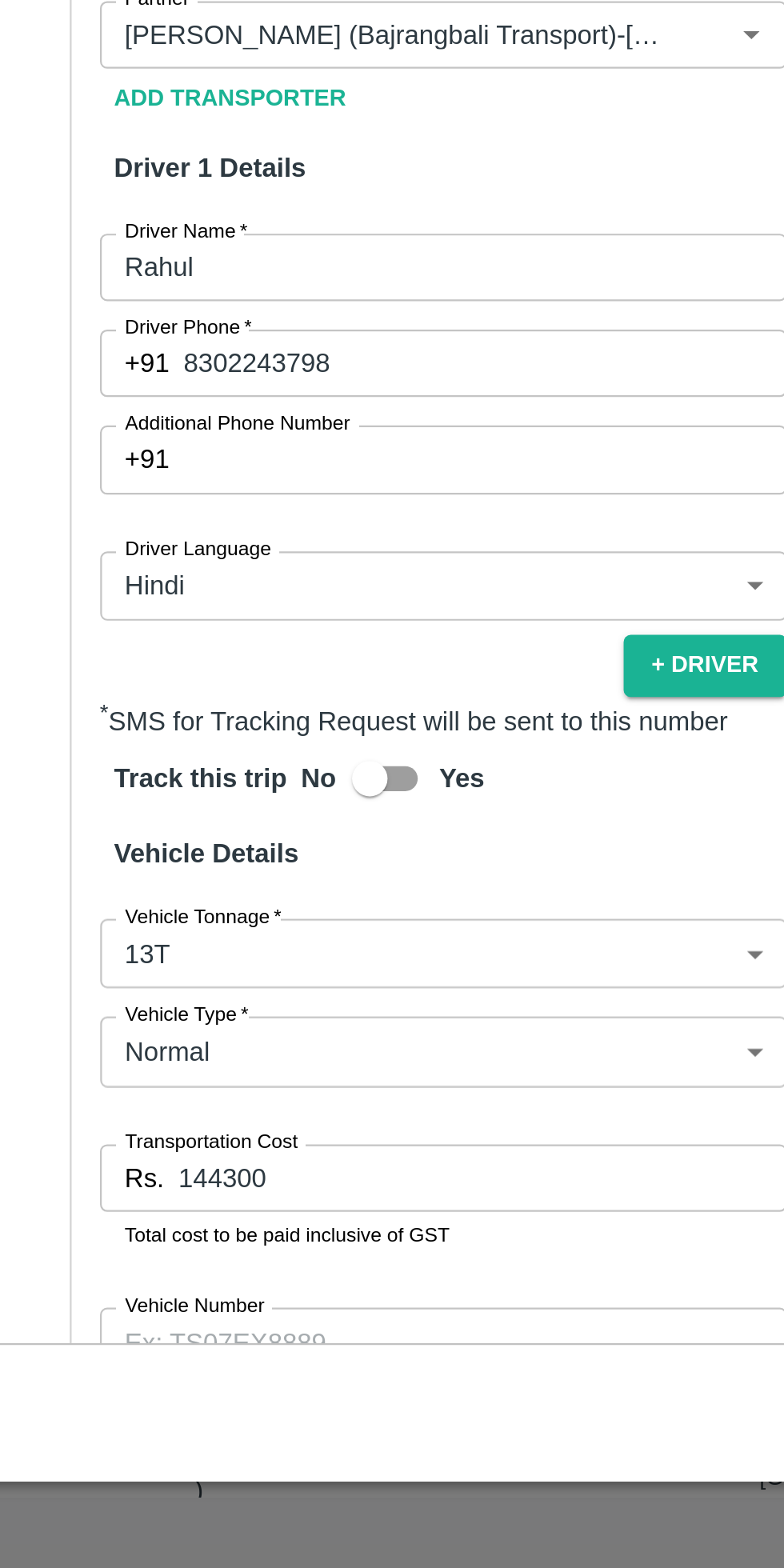
scroll to position [173, 0]
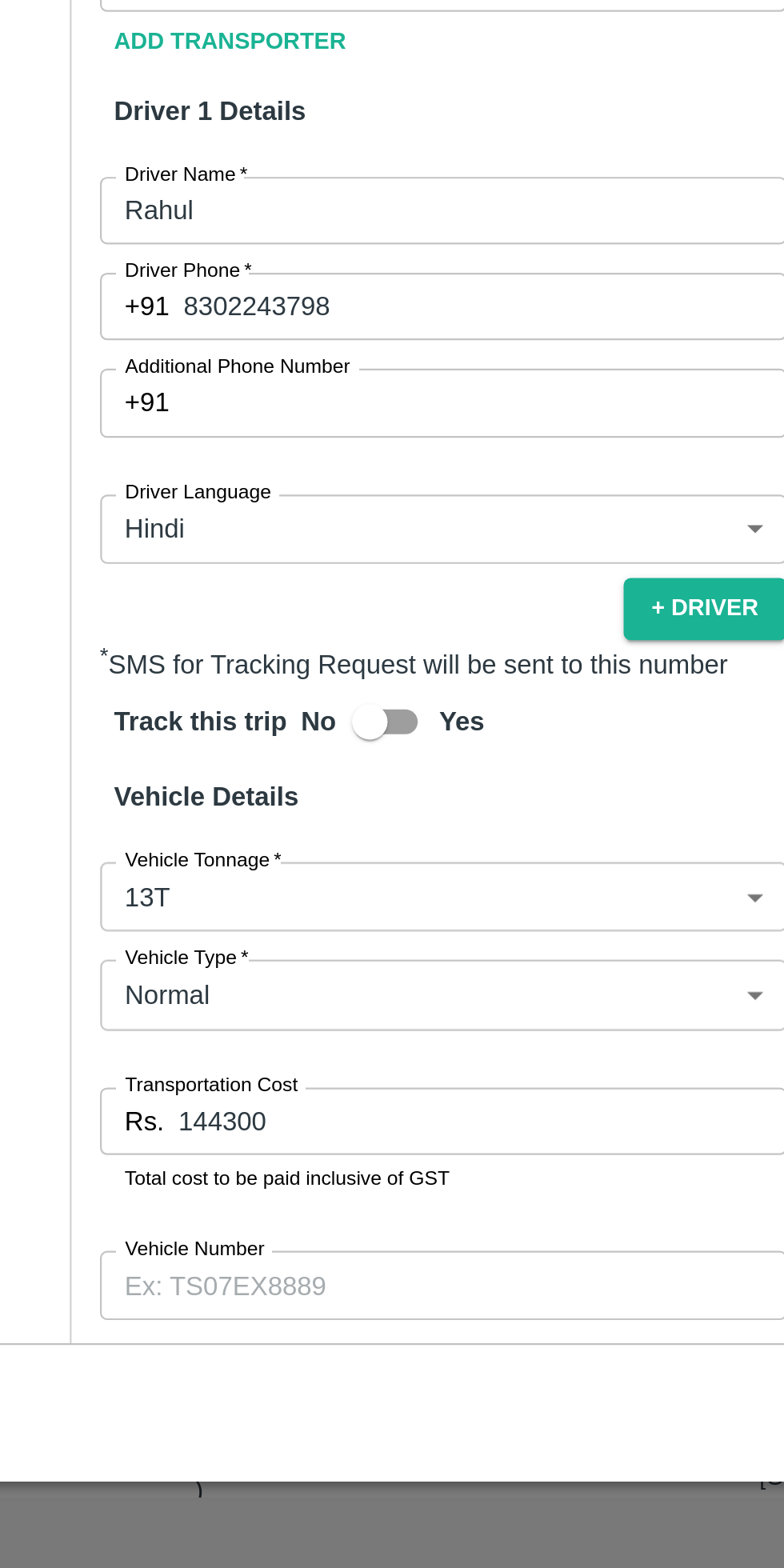
click at [178, 1425] on input "Vehicle Number" at bounding box center [225, 1440] width 309 height 31
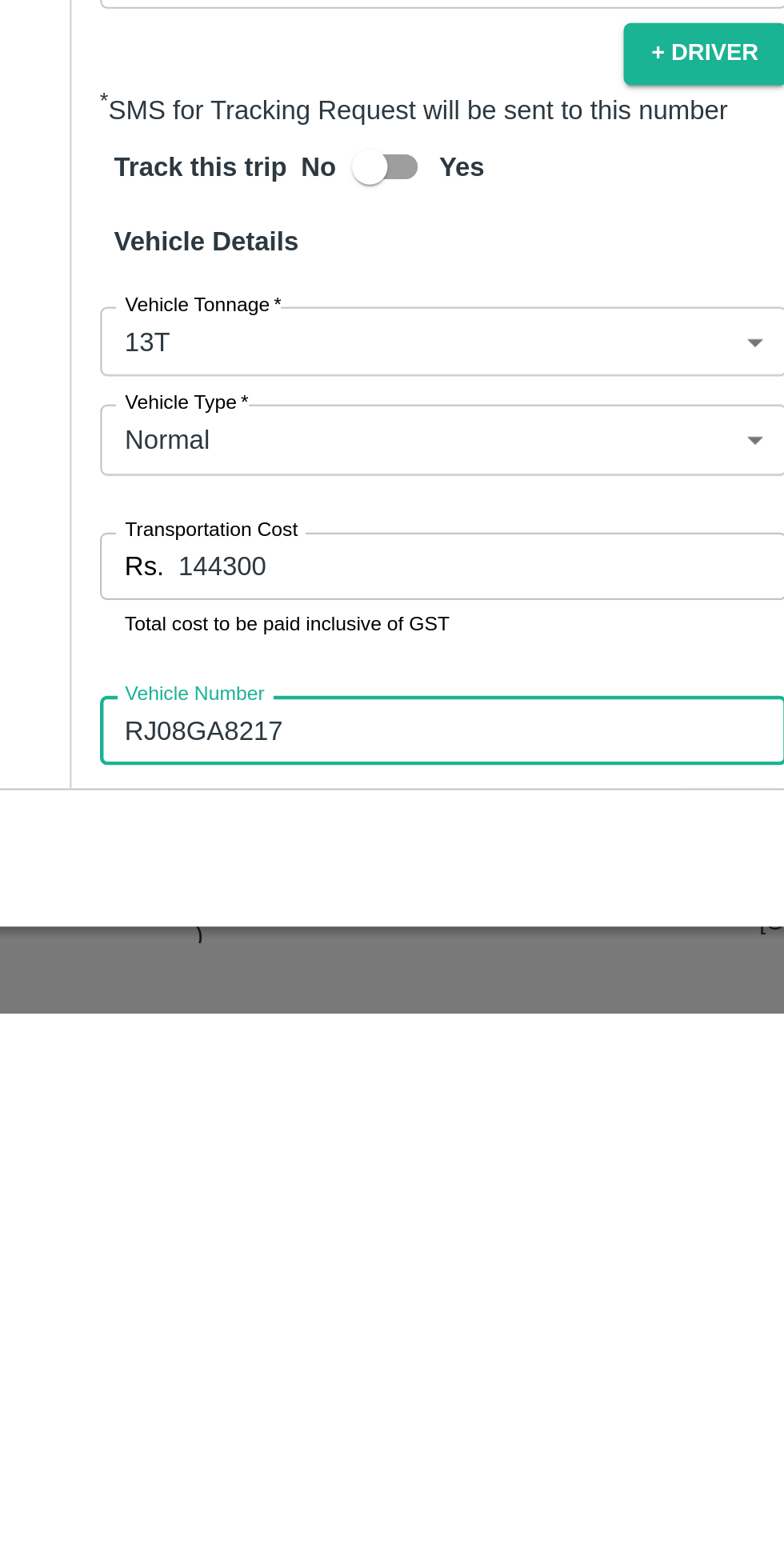
type input "RJ08GA8217"
click at [348, 1469] on button "Verify" at bounding box center [353, 1479] width 51 height 23
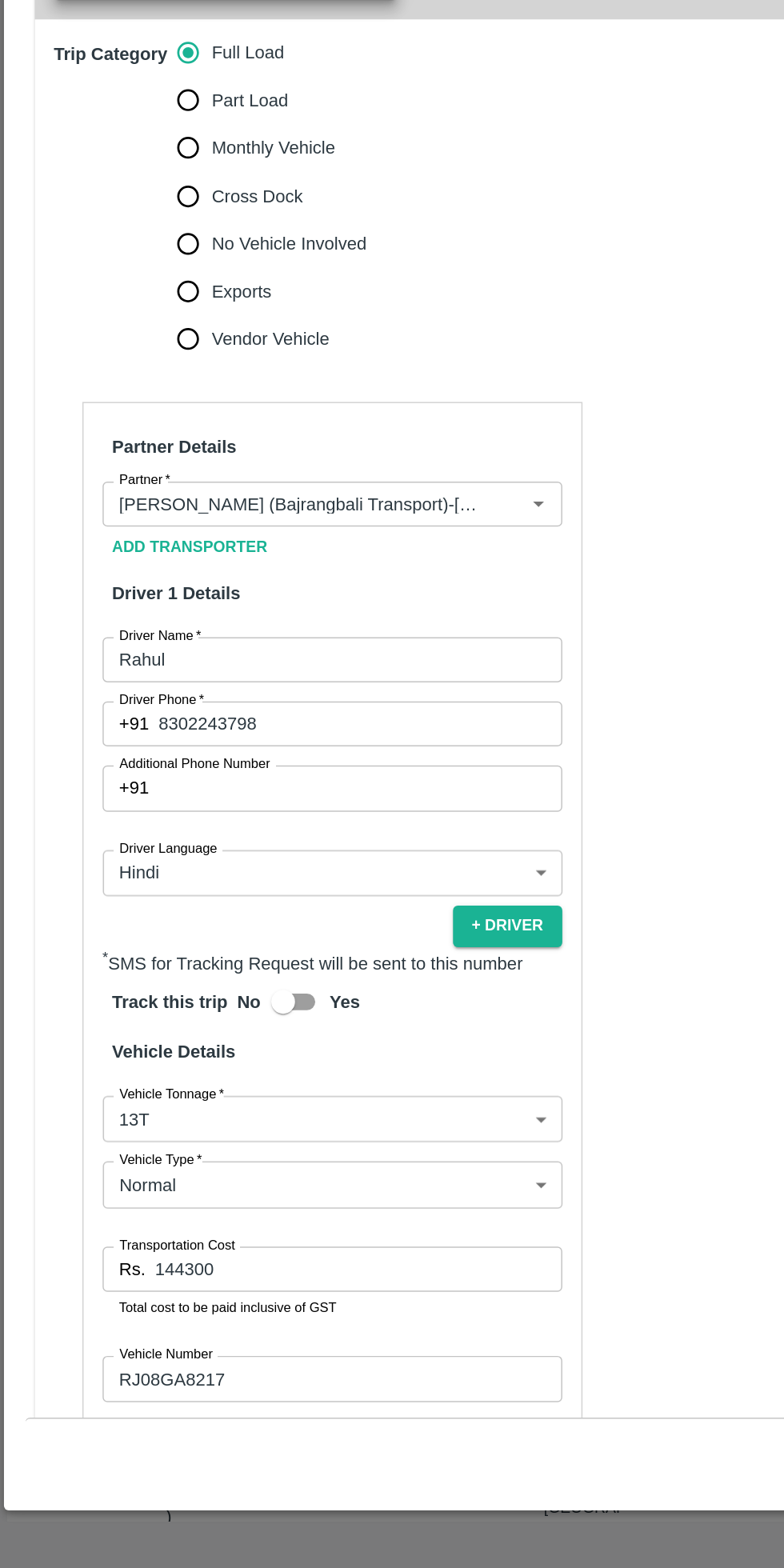
scroll to position [188, 0]
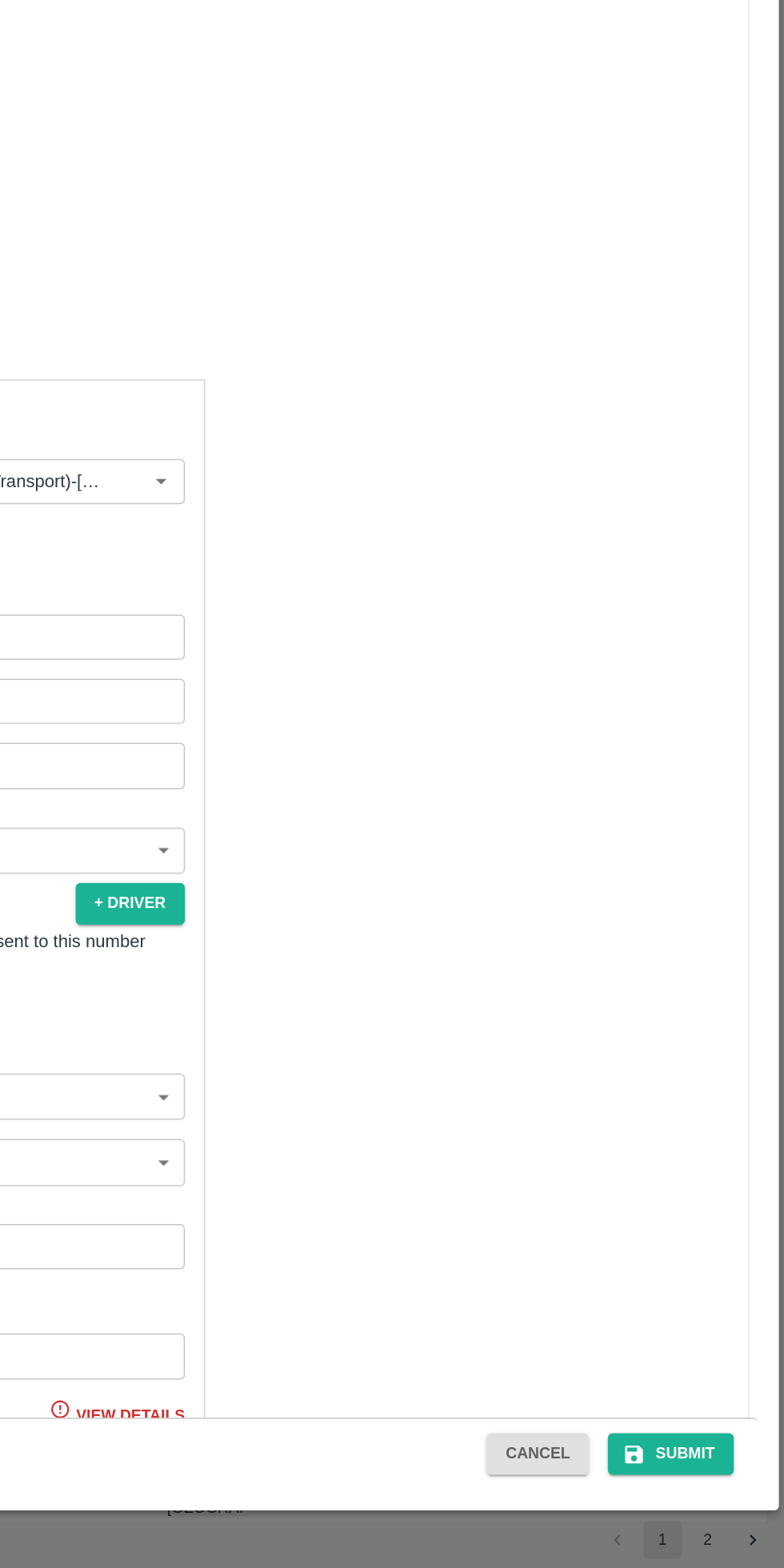
click at [719, 1494] on button "Submit" at bounding box center [706, 1490] width 85 height 28
